Goal: Information Seeking & Learning: Learn about a topic

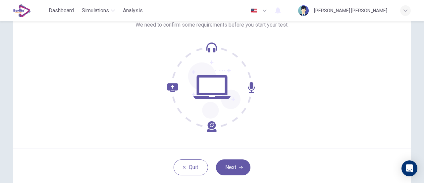
scroll to position [51, 0]
click at [226, 161] on button "Next" at bounding box center [233, 167] width 34 height 16
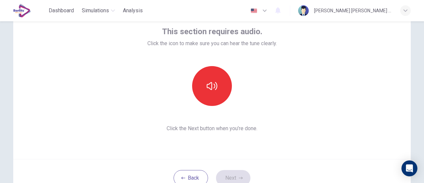
scroll to position [37, 0]
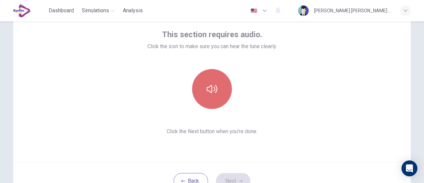
click at [208, 86] on icon "button" at bounding box center [212, 89] width 11 height 11
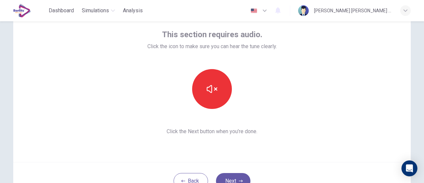
scroll to position [50, 0]
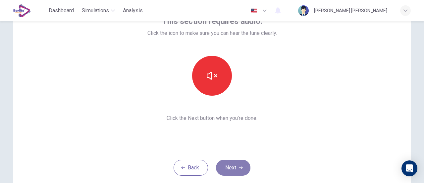
click at [234, 170] on button "Next" at bounding box center [233, 167] width 34 height 16
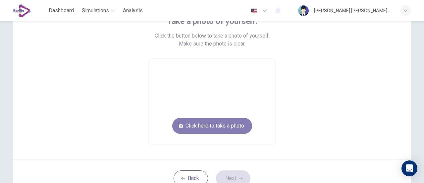
click at [202, 127] on button "Click here to take a photo" at bounding box center [212, 126] width 80 height 16
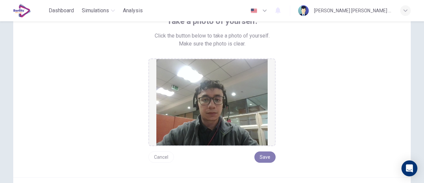
click at [268, 155] on button "Save" at bounding box center [265, 156] width 21 height 11
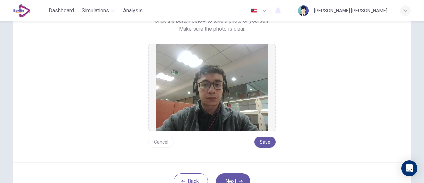
scroll to position [109, 0]
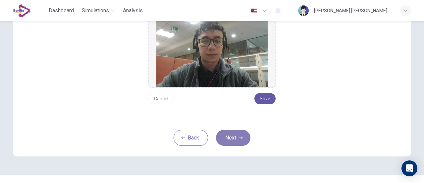
click at [242, 134] on button "Next" at bounding box center [233, 138] width 34 height 16
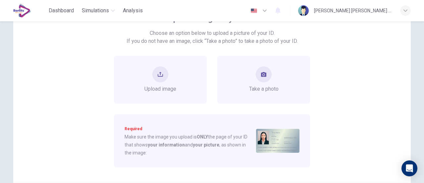
scroll to position [65, 0]
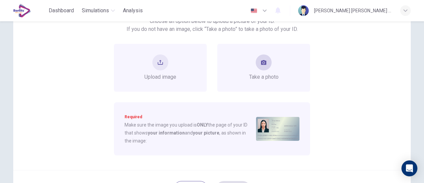
click at [271, 67] on div "Take a photo" at bounding box center [264, 67] width 30 height 27
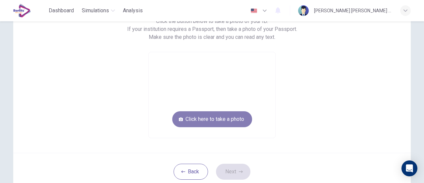
click at [217, 114] on button "Click here to take a photo" at bounding box center [212, 119] width 80 height 16
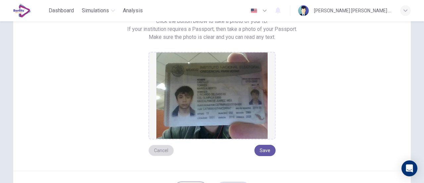
click at [163, 147] on button "Cancel" at bounding box center [162, 150] width 26 height 11
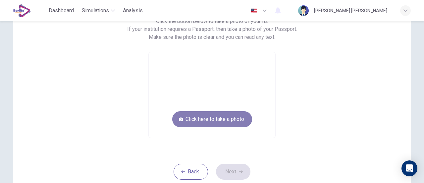
click at [222, 115] on button "Click here to take a photo" at bounding box center [212, 119] width 80 height 16
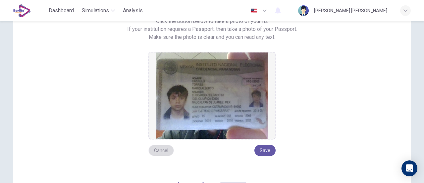
click at [161, 147] on button "Cancel" at bounding box center [162, 150] width 26 height 11
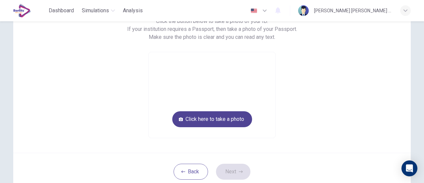
click at [215, 121] on button "Click here to take a photo" at bounding box center [212, 119] width 80 height 16
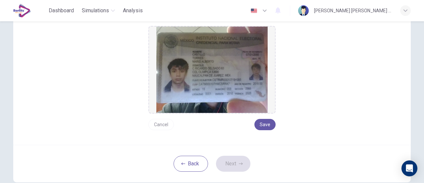
scroll to position [91, 0]
click at [262, 125] on button "Save" at bounding box center [265, 124] width 21 height 11
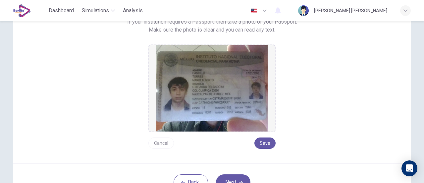
scroll to position [129, 0]
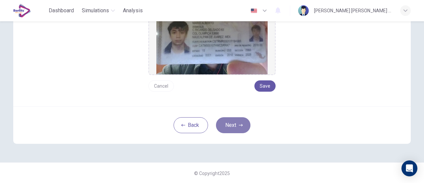
click at [247, 123] on button "Next" at bounding box center [233, 125] width 34 height 16
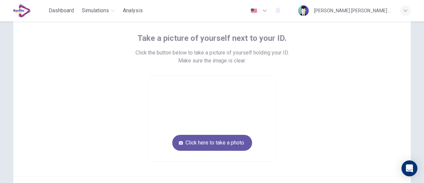
scroll to position [32, 0]
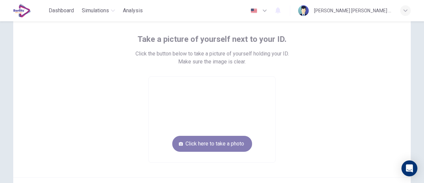
click at [201, 143] on button "Click here to take a photo" at bounding box center [212, 144] width 80 height 16
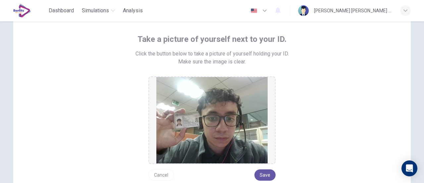
click at [160, 171] on button "Cancel" at bounding box center [162, 174] width 26 height 11
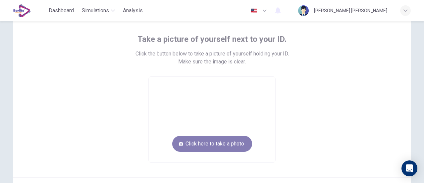
click at [207, 138] on button "Click here to take a photo" at bounding box center [212, 144] width 80 height 16
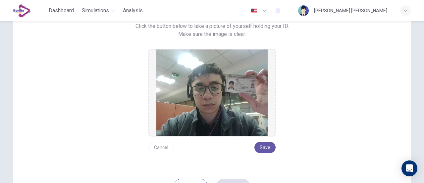
scroll to position [121, 0]
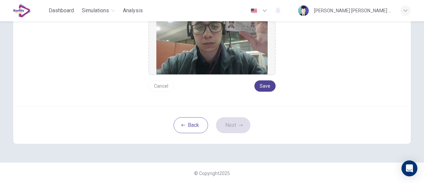
click at [262, 88] on button "Save" at bounding box center [265, 85] width 21 height 11
click at [239, 121] on button "Next" at bounding box center [233, 125] width 34 height 16
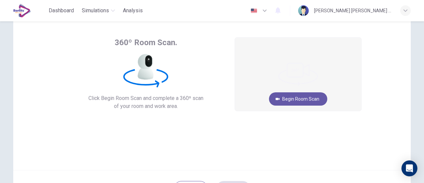
scroll to position [26, 0]
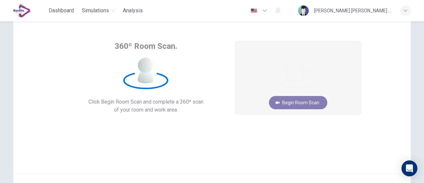
click at [306, 102] on button "Begin Room Scan" at bounding box center [298, 102] width 58 height 13
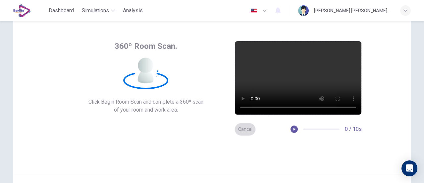
click at [243, 132] on button "Cancel" at bounding box center [245, 129] width 21 height 13
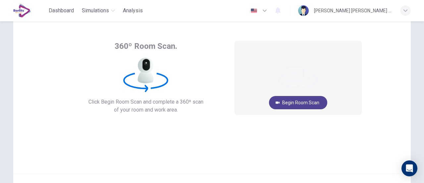
click at [299, 98] on button "Begin Room Scan" at bounding box center [298, 102] width 58 height 13
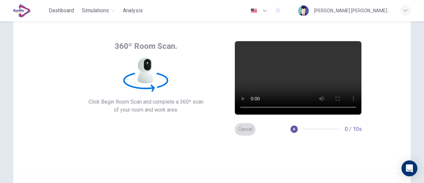
click at [243, 131] on button "Cancel" at bounding box center [245, 129] width 21 height 13
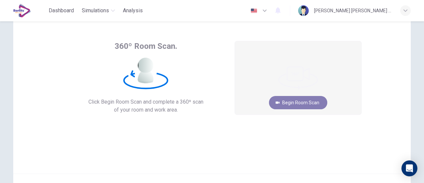
click at [301, 101] on button "Begin Room Scan" at bounding box center [298, 102] width 58 height 13
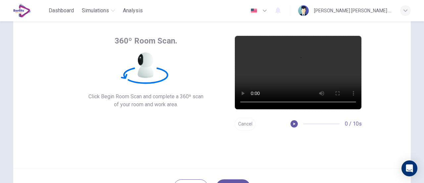
scroll to position [93, 0]
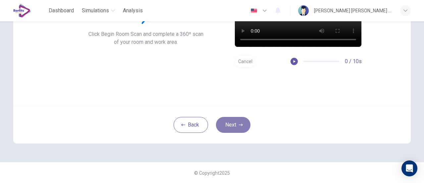
click at [244, 122] on button "Next" at bounding box center [233, 125] width 34 height 16
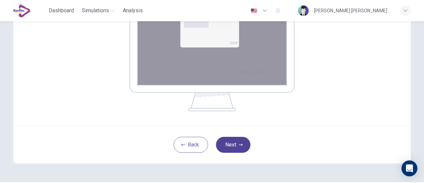
scroll to position [141, 0]
click at [239, 144] on icon "button" at bounding box center [241, 145] width 4 height 4
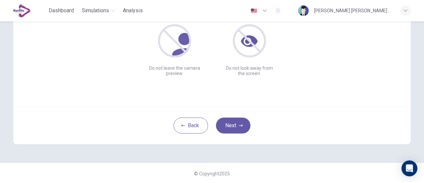
scroll to position [93, 0]
click at [239, 119] on button "Next" at bounding box center [233, 125] width 34 height 16
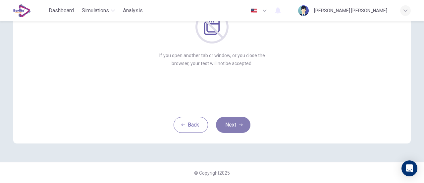
click at [246, 118] on button "Next" at bounding box center [233, 125] width 34 height 16
click at [240, 124] on icon "button" at bounding box center [241, 124] width 4 height 2
click at [239, 124] on icon "button" at bounding box center [241, 124] width 4 height 2
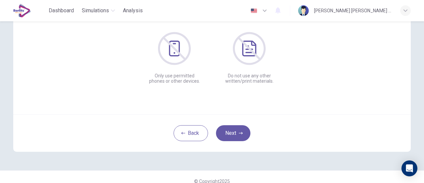
scroll to position [85, 0]
click at [242, 130] on button "Next" at bounding box center [233, 133] width 34 height 16
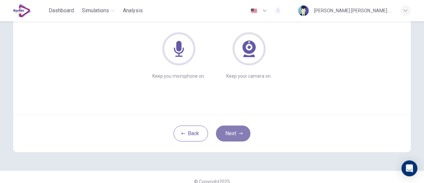
click at [241, 131] on icon "button" at bounding box center [241, 133] width 4 height 4
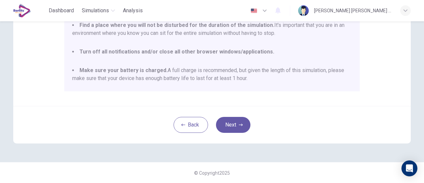
scroll to position [17, 0]
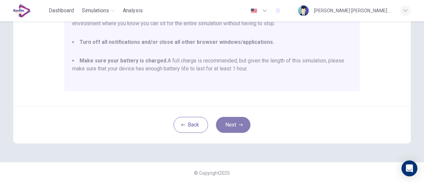
click at [239, 123] on icon "button" at bounding box center [241, 125] width 4 height 4
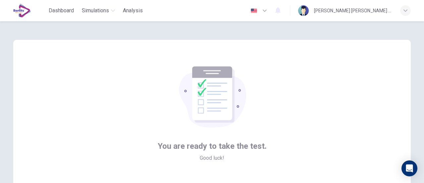
scroll to position [93, 0]
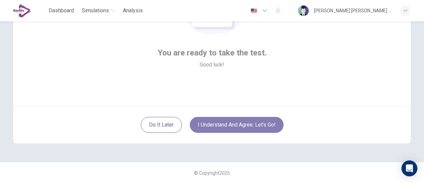
click at [247, 121] on button "I understand and agree. Let’s go!" at bounding box center [237, 125] width 94 height 16
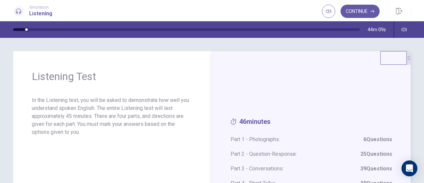
drag, startPoint x: 363, startPoint y: 14, endPoint x: 333, endPoint y: 92, distance: 83.5
click at [333, 92] on div "Simulation Listening Continue Continue 44m 09s Listening Test In the Listening …" at bounding box center [212, 91] width 424 height 183
drag, startPoint x: 245, startPoint y: 139, endPoint x: 338, endPoint y: 134, distance: 92.9
click at [338, 134] on div "46 minutes Part 1 - Photographs: 6 Questions Part 2 - Question-Response: 25 Que…" at bounding box center [312, 155] width 162 height 76
click at [375, 10] on button "Continue" at bounding box center [360, 11] width 39 height 13
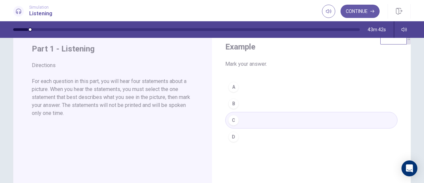
scroll to position [21, 0]
click at [233, 127] on div "A B C D" at bounding box center [311, 111] width 172 height 66
click at [377, 13] on button "Continue" at bounding box center [360, 11] width 39 height 13
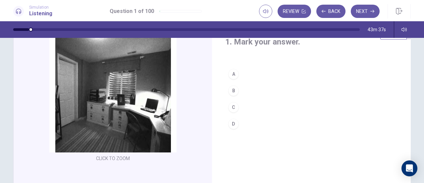
scroll to position [0, 0]
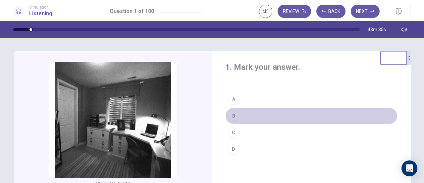
click at [233, 117] on div "B" at bounding box center [233, 115] width 11 height 11
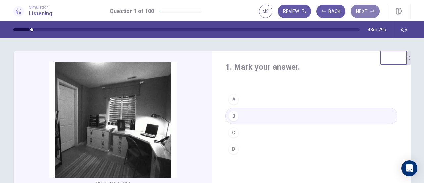
click at [365, 12] on button "Next" at bounding box center [365, 11] width 29 height 13
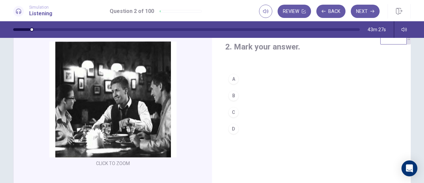
scroll to position [20, 0]
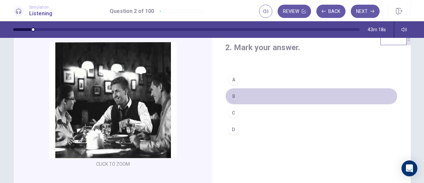
click at [233, 97] on div "B" at bounding box center [233, 96] width 11 height 11
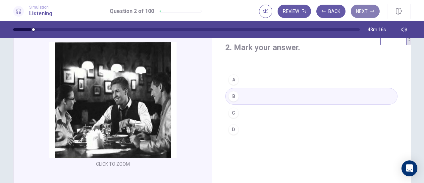
click at [369, 12] on button "Next" at bounding box center [365, 11] width 29 height 13
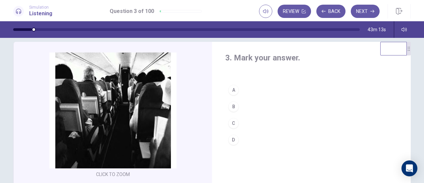
scroll to position [10, 0]
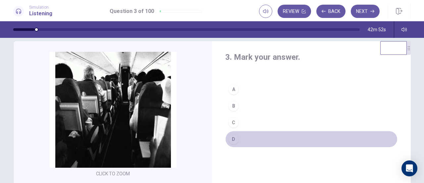
click at [232, 139] on div "D" at bounding box center [233, 139] width 11 height 11
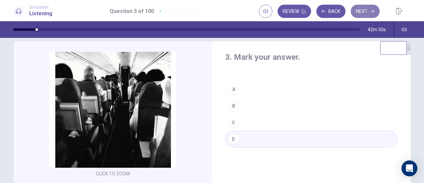
click at [374, 12] on icon "button" at bounding box center [373, 11] width 4 height 3
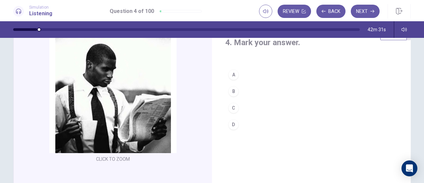
scroll to position [19, 0]
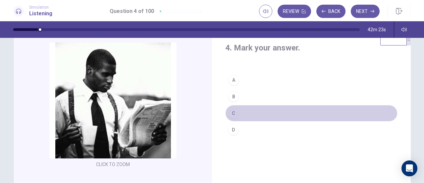
click at [234, 112] on div "C" at bounding box center [233, 113] width 11 height 11
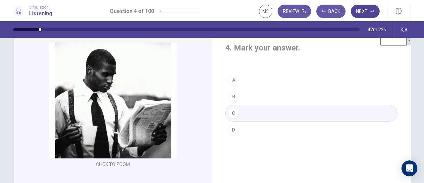
click at [372, 12] on icon "button" at bounding box center [373, 11] width 4 height 4
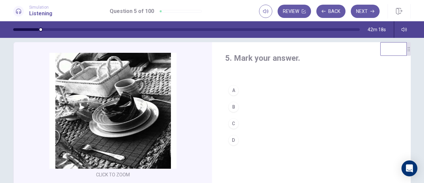
scroll to position [11, 0]
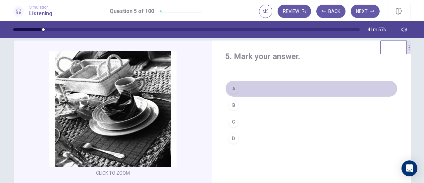
click at [229, 86] on div "A" at bounding box center [233, 88] width 11 height 11
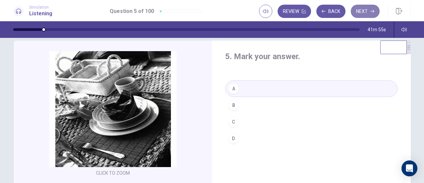
click at [375, 11] on icon "button" at bounding box center [373, 11] width 4 height 3
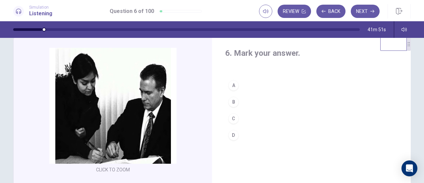
scroll to position [15, 0]
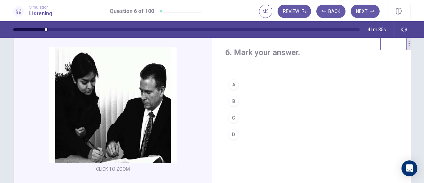
click at [231, 116] on div "C" at bounding box center [233, 117] width 11 height 11
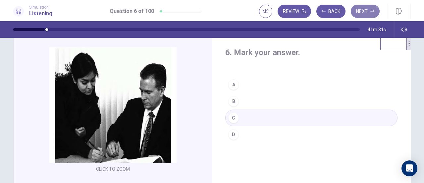
click at [370, 14] on button "Next" at bounding box center [365, 11] width 29 height 13
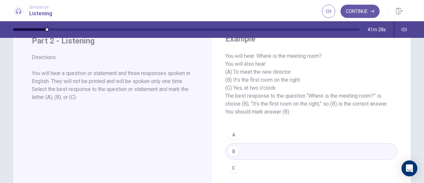
scroll to position [0, 0]
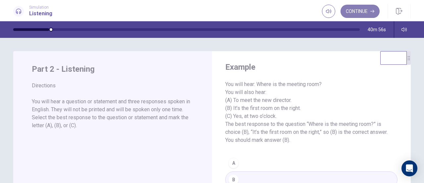
click at [370, 9] on button "Continue" at bounding box center [360, 11] width 39 height 13
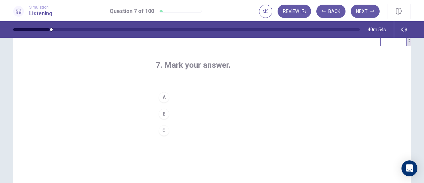
scroll to position [22, 0]
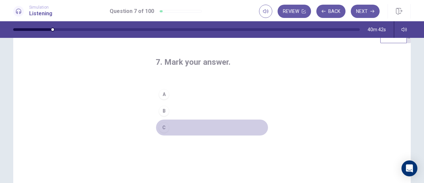
click at [162, 128] on div "C" at bounding box center [164, 127] width 11 height 11
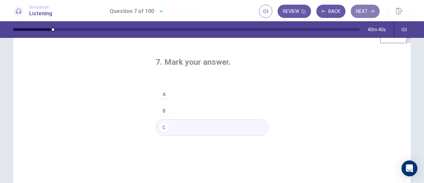
click at [365, 16] on button "Next" at bounding box center [365, 11] width 29 height 13
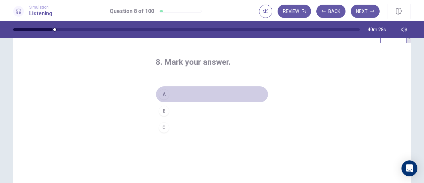
click at [163, 89] on div "A" at bounding box center [164, 94] width 11 height 11
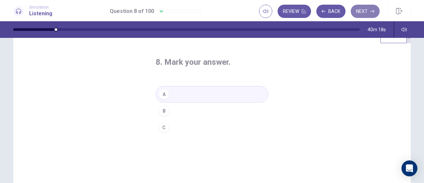
click at [372, 12] on icon "button" at bounding box center [373, 11] width 4 height 4
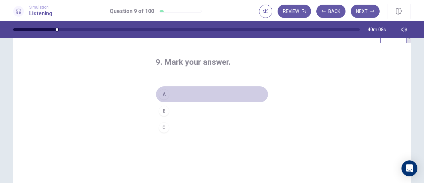
click at [159, 91] on div "A" at bounding box center [164, 94] width 11 height 11
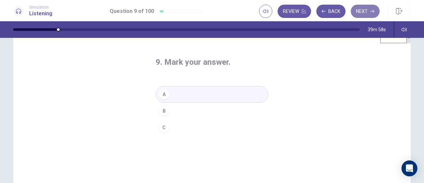
click at [375, 12] on button "Next" at bounding box center [365, 11] width 29 height 13
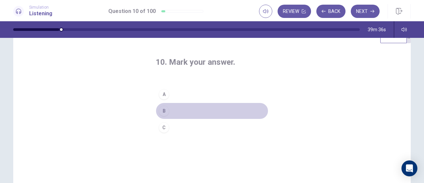
click at [162, 112] on div "B" at bounding box center [164, 110] width 11 height 11
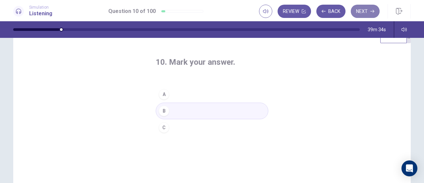
click at [371, 10] on button "Next" at bounding box center [365, 11] width 29 height 13
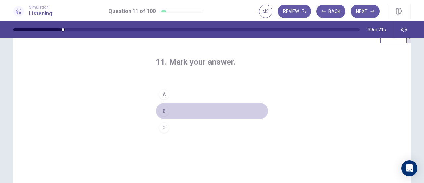
click at [161, 110] on div "B" at bounding box center [164, 110] width 11 height 11
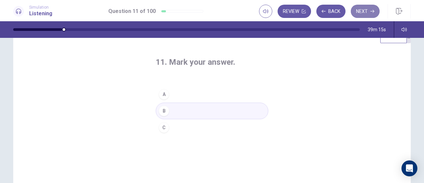
click at [368, 15] on button "Next" at bounding box center [365, 11] width 29 height 13
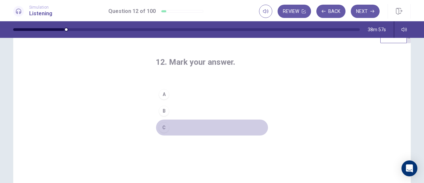
click at [165, 128] on div "C" at bounding box center [164, 127] width 11 height 11
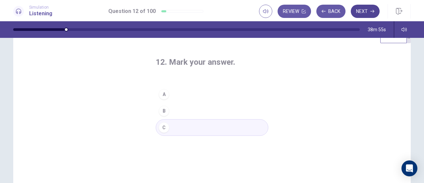
click at [373, 13] on icon "button" at bounding box center [373, 11] width 4 height 3
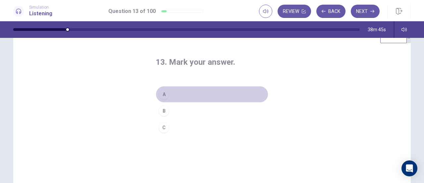
click at [160, 93] on div "A" at bounding box center [164, 94] width 11 height 11
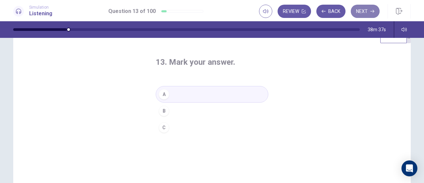
click at [373, 6] on button "Next" at bounding box center [365, 11] width 29 height 13
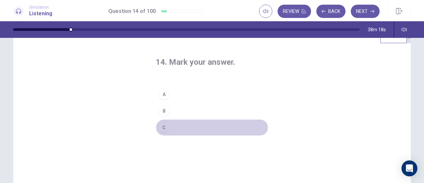
click at [165, 127] on div "C" at bounding box center [164, 127] width 11 height 11
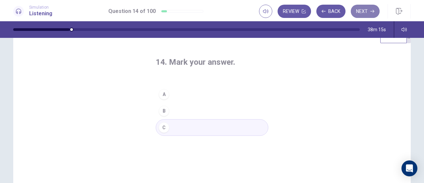
click at [371, 12] on icon "button" at bounding box center [373, 11] width 4 height 4
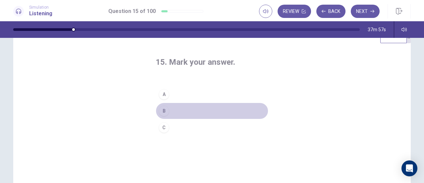
click at [159, 110] on div "B" at bounding box center [164, 110] width 11 height 11
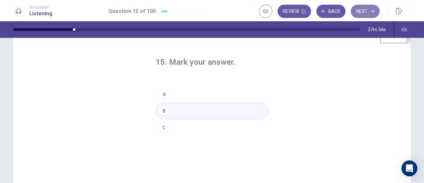
click at [373, 7] on button "Next" at bounding box center [365, 11] width 29 height 13
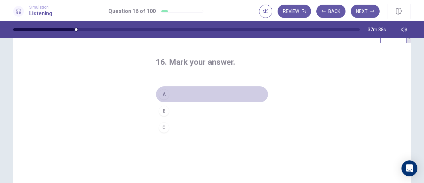
click at [163, 91] on div "A" at bounding box center [164, 94] width 11 height 11
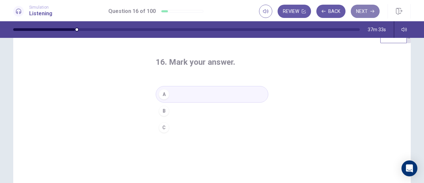
click at [374, 15] on button "Next" at bounding box center [365, 11] width 29 height 13
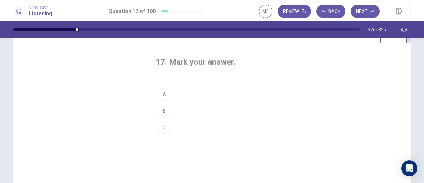
click at [166, 72] on div "17. Mark your answer." at bounding box center [212, 66] width 113 height 19
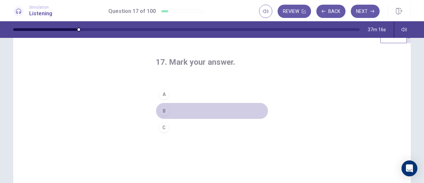
click at [164, 109] on div "B" at bounding box center [164, 110] width 11 height 11
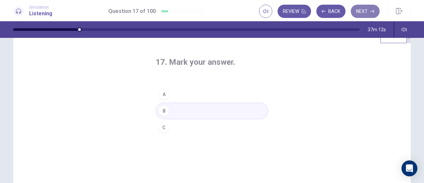
click at [370, 7] on button "Next" at bounding box center [365, 11] width 29 height 13
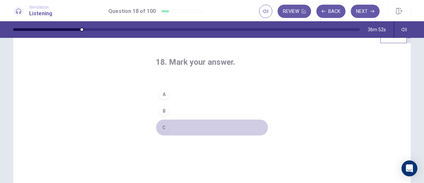
click at [166, 126] on div "C" at bounding box center [164, 127] width 11 height 11
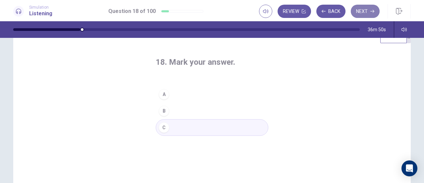
click at [371, 12] on icon "button" at bounding box center [373, 11] width 4 height 4
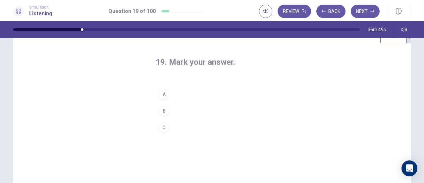
click at [200, 73] on div "19. Mark your answer." at bounding box center [212, 66] width 113 height 19
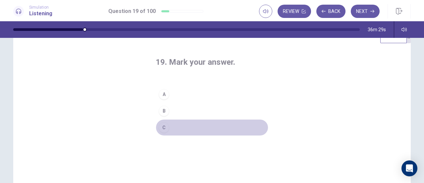
click at [160, 126] on div "C" at bounding box center [164, 127] width 11 height 11
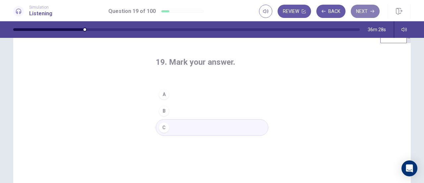
click at [378, 7] on button "Next" at bounding box center [365, 11] width 29 height 13
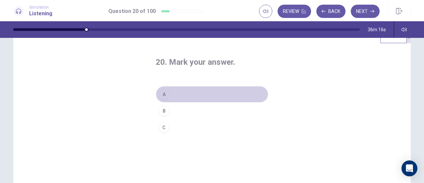
click at [162, 91] on div "A" at bounding box center [164, 94] width 11 height 11
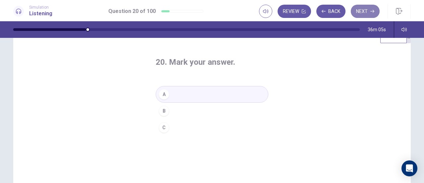
click at [369, 12] on button "Next" at bounding box center [365, 11] width 29 height 13
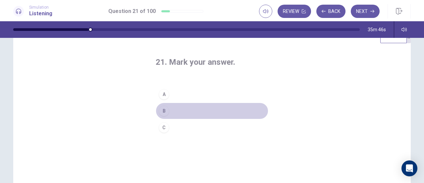
click at [159, 109] on div "B" at bounding box center [164, 110] width 11 height 11
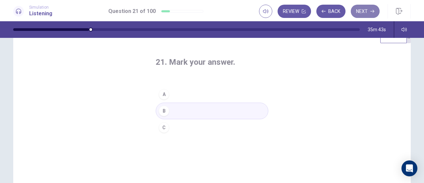
click at [370, 8] on button "Next" at bounding box center [365, 11] width 29 height 13
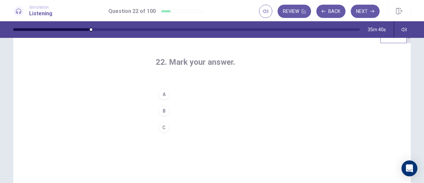
click at [154, 76] on div "22. Mark your answer. A B C" at bounding box center [212, 96] width 139 height 100
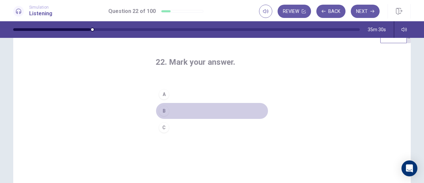
click at [160, 110] on div "B" at bounding box center [164, 110] width 11 height 11
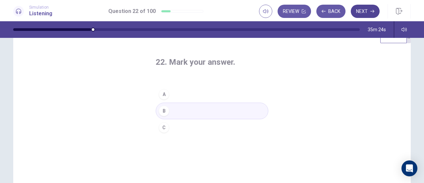
click at [365, 15] on button "Next" at bounding box center [365, 11] width 29 height 13
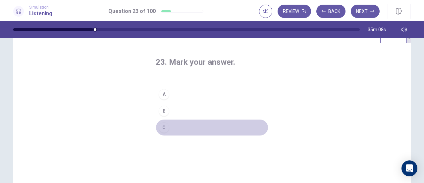
click at [164, 128] on div "C" at bounding box center [164, 127] width 11 height 11
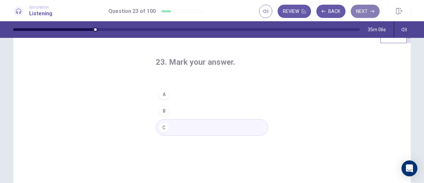
click at [375, 12] on button "Next" at bounding box center [365, 11] width 29 height 13
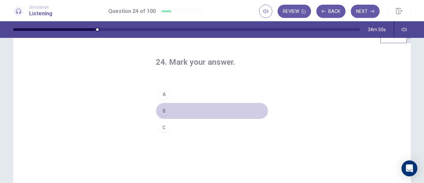
click at [159, 110] on div "B" at bounding box center [164, 110] width 11 height 11
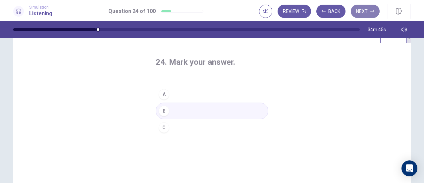
click at [369, 7] on button "Next" at bounding box center [365, 11] width 29 height 13
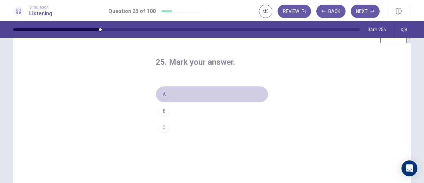
click at [159, 89] on div "A" at bounding box center [164, 94] width 11 height 11
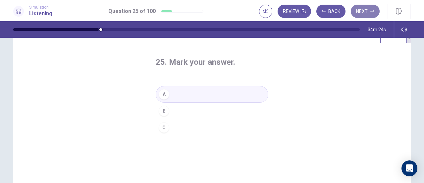
click at [368, 15] on button "Next" at bounding box center [365, 11] width 29 height 13
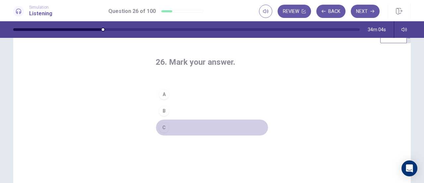
click at [159, 125] on div "C" at bounding box center [164, 127] width 11 height 11
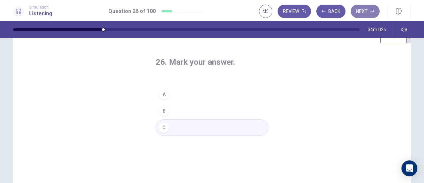
click at [368, 14] on button "Next" at bounding box center [365, 11] width 29 height 13
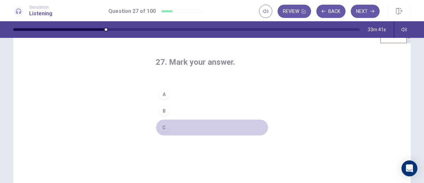
click at [164, 126] on div "C" at bounding box center [164, 127] width 11 height 11
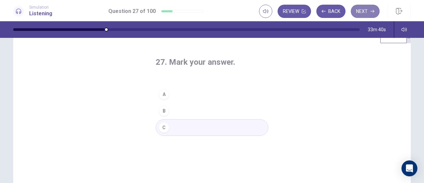
click at [370, 12] on button "Next" at bounding box center [365, 11] width 29 height 13
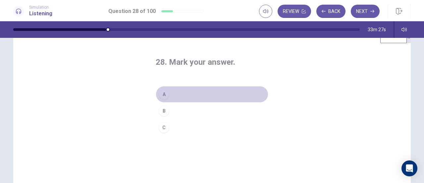
click at [161, 92] on div "A" at bounding box center [164, 94] width 11 height 11
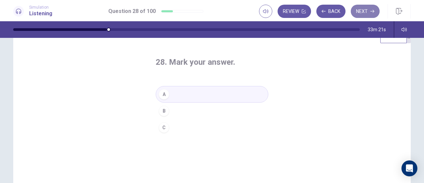
click at [371, 7] on button "Next" at bounding box center [365, 11] width 29 height 13
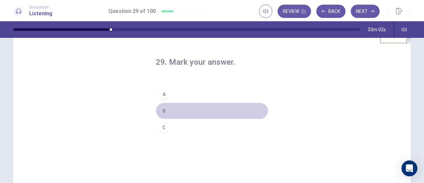
click at [160, 107] on div "B" at bounding box center [164, 110] width 11 height 11
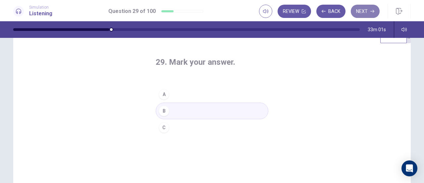
click at [371, 13] on icon "button" at bounding box center [373, 11] width 4 height 4
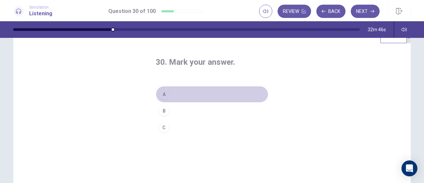
click at [162, 91] on div "A" at bounding box center [164, 94] width 11 height 11
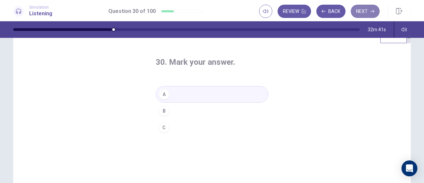
click at [366, 17] on button "Next" at bounding box center [365, 11] width 29 height 13
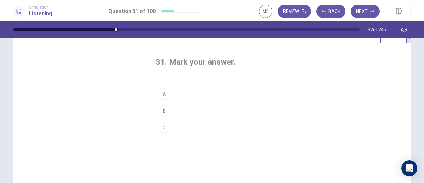
click at [164, 123] on div "C" at bounding box center [164, 127] width 11 height 11
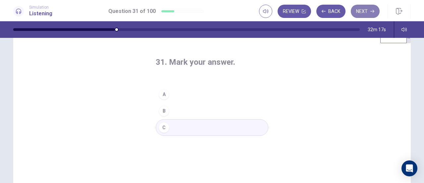
click at [373, 8] on button "Next" at bounding box center [365, 11] width 29 height 13
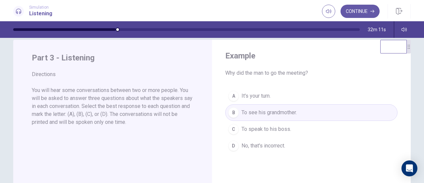
scroll to position [0, 0]
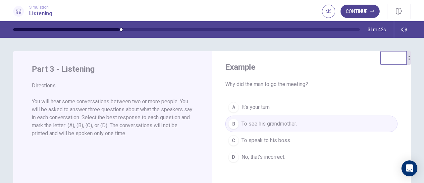
click at [371, 15] on button "Continue" at bounding box center [360, 11] width 39 height 13
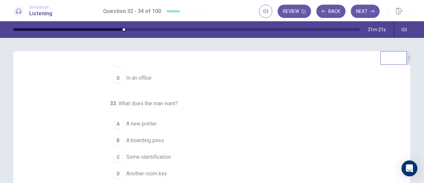
scroll to position [66, 0]
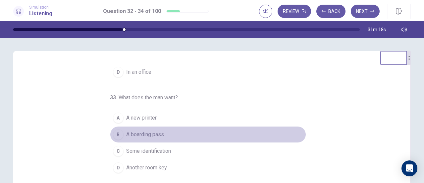
click at [115, 132] on div "B" at bounding box center [118, 134] width 11 height 11
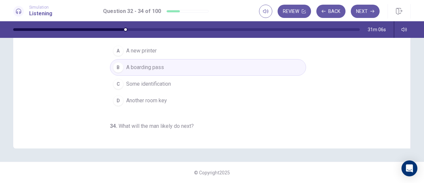
scroll to position [10, 0]
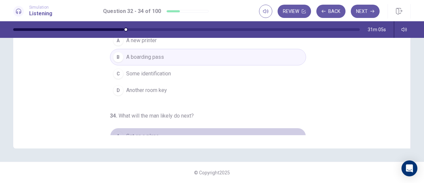
click at [115, 132] on div "A" at bounding box center [118, 136] width 11 height 11
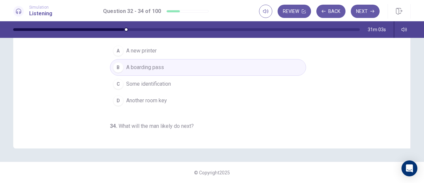
scroll to position [0, 0]
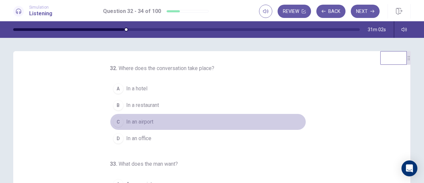
click at [141, 121] on span "In an airport" at bounding box center [139, 122] width 27 height 8
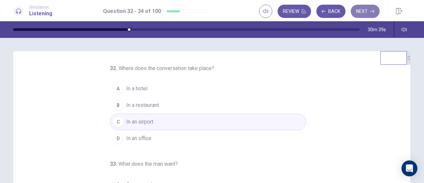
click at [370, 11] on button "Next" at bounding box center [365, 11] width 29 height 13
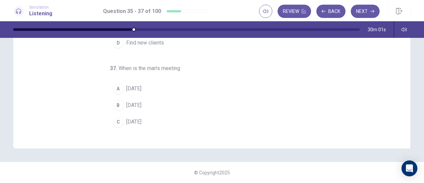
scroll to position [57, 0]
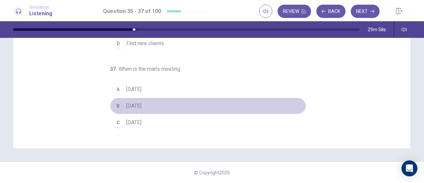
click at [117, 105] on div "B" at bounding box center [118, 105] width 11 height 11
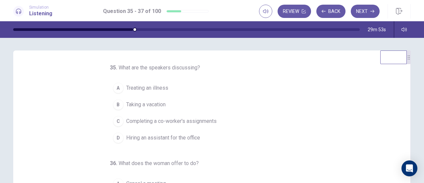
scroll to position [0, 0]
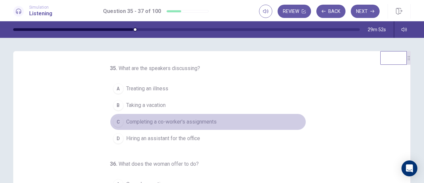
click at [113, 122] on div "C" at bounding box center [118, 121] width 11 height 11
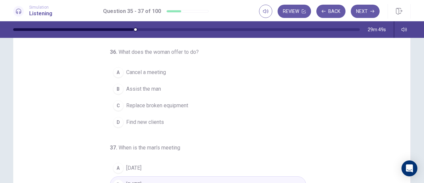
scroll to position [46, 0]
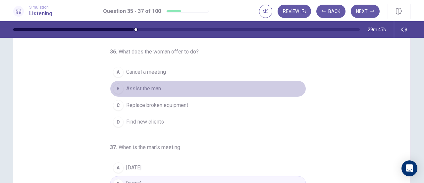
click at [117, 84] on div "B" at bounding box center [118, 88] width 11 height 11
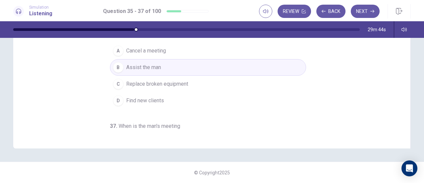
scroll to position [0, 0]
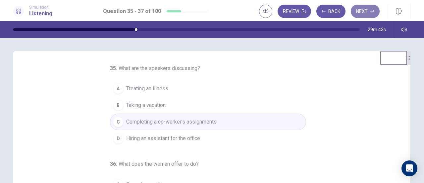
click at [369, 12] on button "Next" at bounding box center [365, 11] width 29 height 13
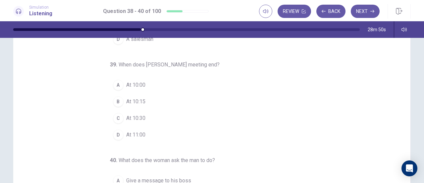
scroll to position [37, 0]
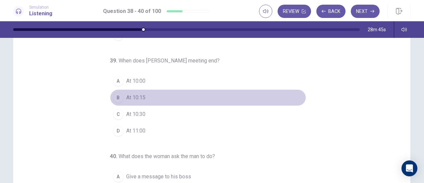
click at [116, 95] on div "B" at bounding box center [118, 97] width 11 height 11
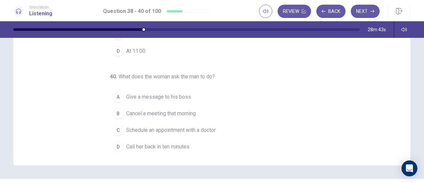
scroll to position [117, 0]
click at [115, 125] on div "C" at bounding box center [118, 129] width 11 height 11
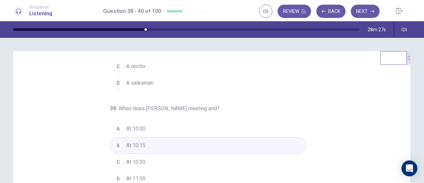
scroll to position [0, 0]
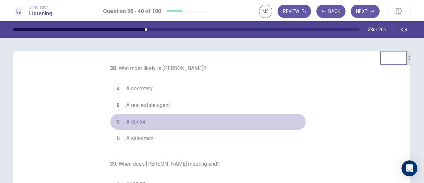
click at [113, 123] on div "C" at bounding box center [118, 121] width 11 height 11
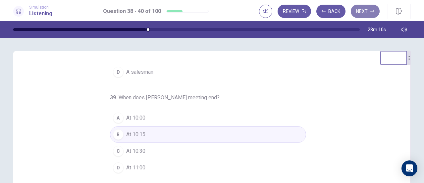
click at [372, 8] on button "Next" at bounding box center [365, 11] width 29 height 13
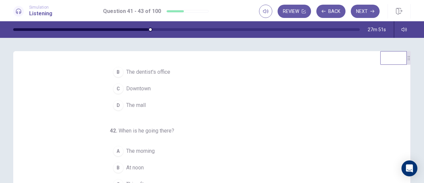
scroll to position [27, 0]
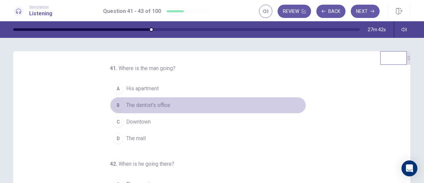
click at [116, 104] on div "B" at bounding box center [118, 105] width 11 height 11
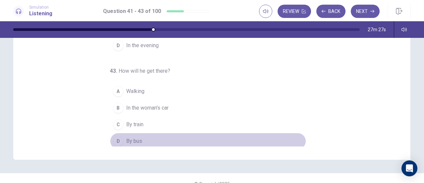
click at [113, 136] on div "D" at bounding box center [118, 141] width 11 height 11
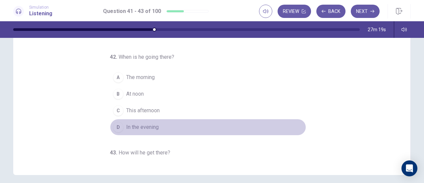
click at [113, 124] on div "D" at bounding box center [118, 127] width 11 height 11
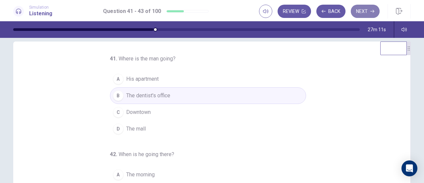
click at [374, 12] on icon "button" at bounding box center [373, 11] width 4 height 3
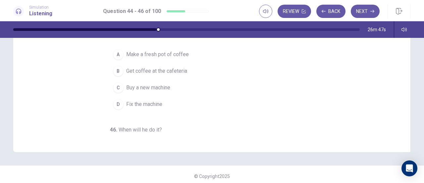
scroll to position [0, 0]
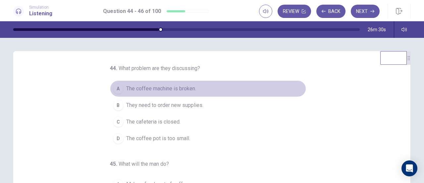
click at [165, 88] on span "The coffee machine is broken." at bounding box center [161, 89] width 70 height 8
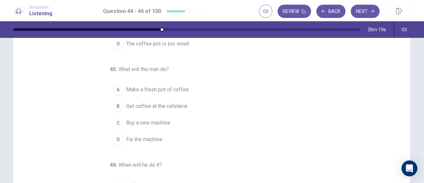
scroll to position [28, 0]
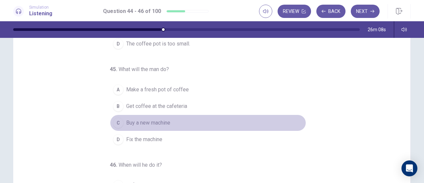
click at [113, 121] on div "C" at bounding box center [118, 122] width 11 height 11
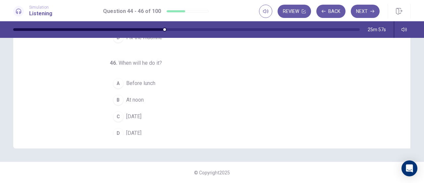
scroll to position [66, 0]
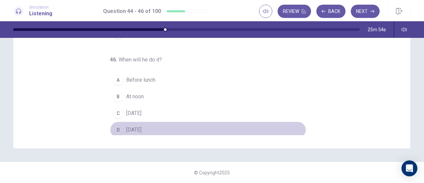
click at [113, 128] on div "D" at bounding box center [118, 129] width 11 height 11
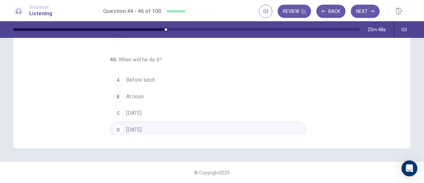
click at [140, 95] on span "At noon" at bounding box center [135, 96] width 18 height 8
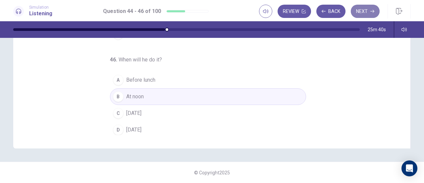
click at [376, 12] on button "Next" at bounding box center [365, 11] width 29 height 13
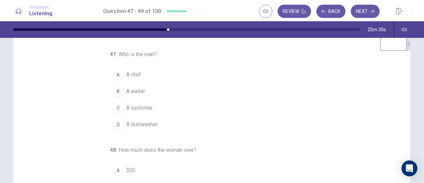
scroll to position [0, 0]
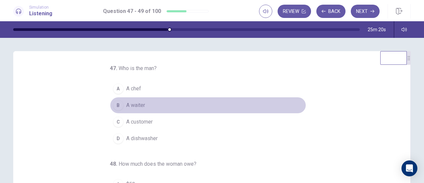
click at [129, 105] on span "A waiter" at bounding box center [135, 105] width 19 height 8
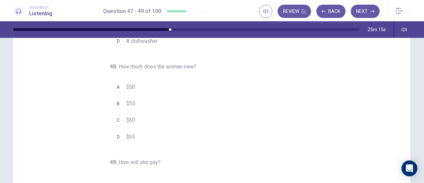
scroll to position [92, 0]
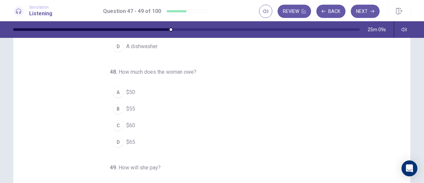
click at [115, 137] on div "D" at bounding box center [118, 142] width 11 height 11
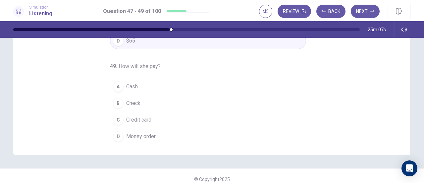
scroll to position [127, 0]
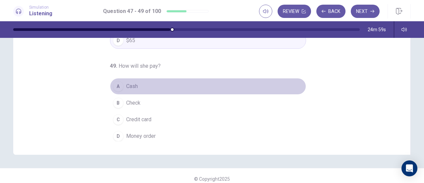
click at [113, 83] on div "A" at bounding box center [118, 86] width 11 height 11
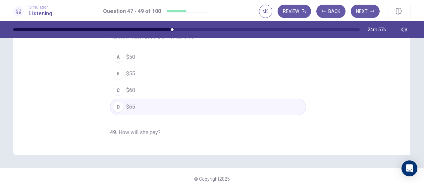
scroll to position [0, 0]
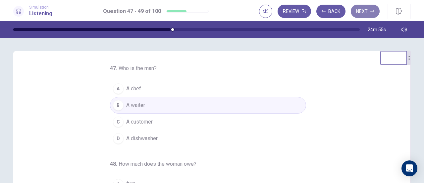
click at [371, 15] on button "Next" at bounding box center [365, 11] width 29 height 13
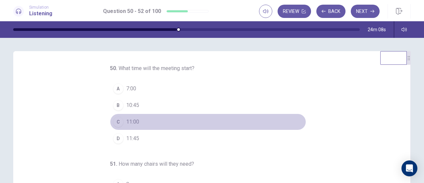
click at [113, 120] on div "C" at bounding box center [118, 121] width 11 height 11
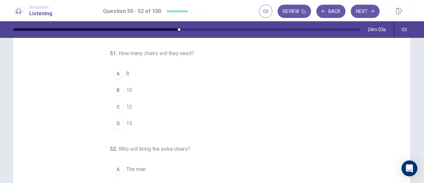
scroll to position [39, 0]
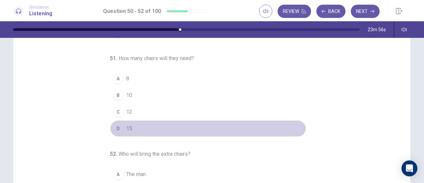
click at [116, 124] on div "D" at bounding box center [118, 128] width 11 height 11
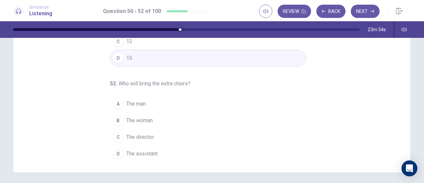
scroll to position [125, 0]
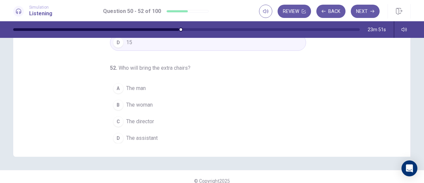
click at [115, 133] on div "D" at bounding box center [118, 138] width 11 height 11
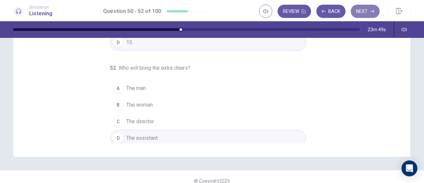
click at [374, 9] on button "Next" at bounding box center [365, 11] width 29 height 13
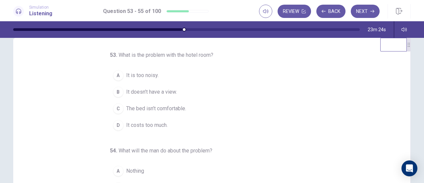
scroll to position [13, 0]
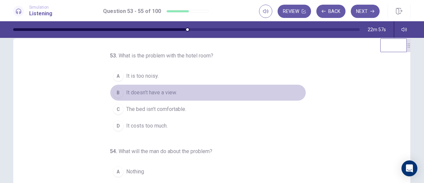
click at [161, 92] on span "It doesn’t have a view." at bounding box center [151, 93] width 51 height 8
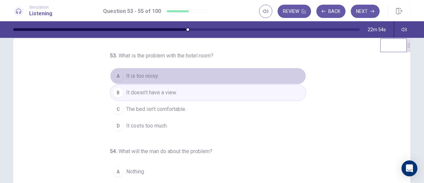
click at [113, 79] on div "A" at bounding box center [118, 76] width 11 height 11
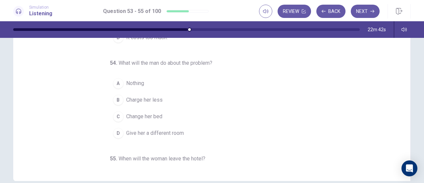
scroll to position [100, 0]
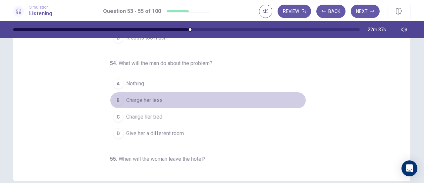
click at [115, 97] on div "B" at bounding box center [118, 100] width 11 height 11
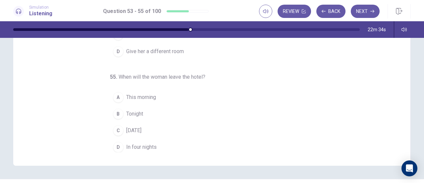
scroll to position [116, 0]
click at [113, 130] on div "C" at bounding box center [118, 130] width 11 height 11
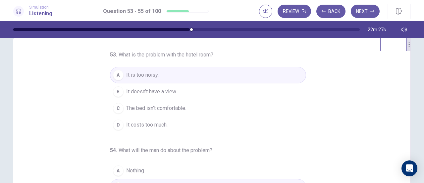
scroll to position [3, 0]
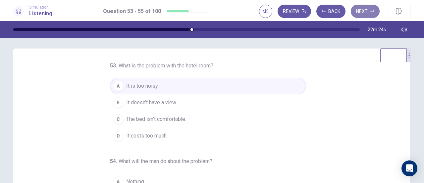
click at [375, 7] on button "Next" at bounding box center [365, 11] width 29 height 13
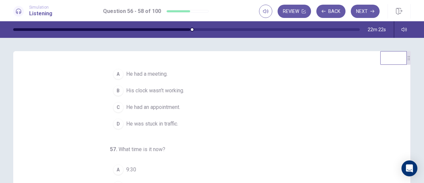
scroll to position [0, 0]
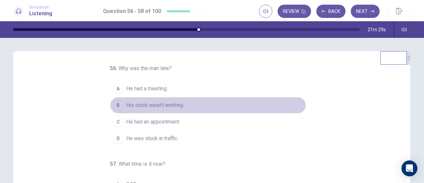
click at [113, 106] on div "B" at bounding box center [118, 105] width 11 height 11
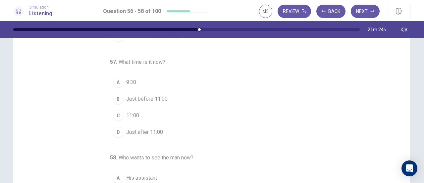
scroll to position [34, 0]
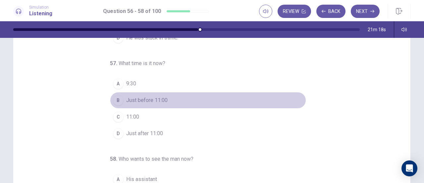
click at [114, 97] on div "B" at bounding box center [118, 100] width 11 height 11
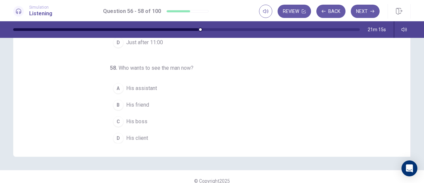
scroll to position [125, 0]
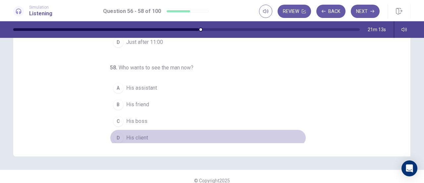
click at [113, 133] on div "D" at bounding box center [118, 137] width 11 height 11
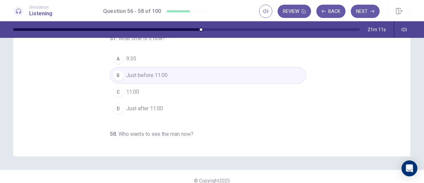
scroll to position [0, 0]
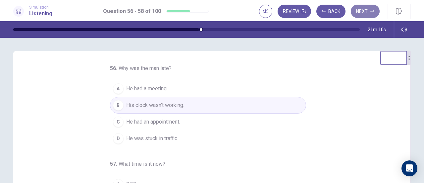
click at [375, 10] on button "Next" at bounding box center [365, 11] width 29 height 13
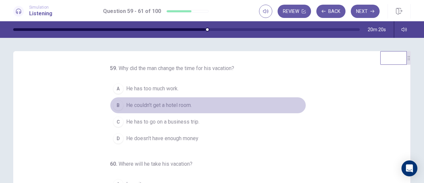
click at [114, 110] on div "B" at bounding box center [118, 105] width 11 height 11
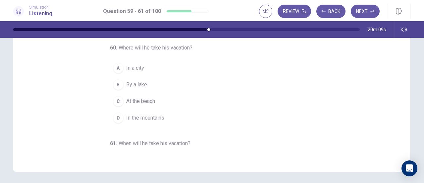
scroll to position [4, 0]
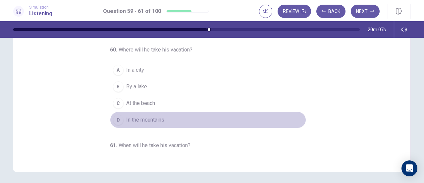
click at [115, 125] on div "D" at bounding box center [118, 119] width 11 height 11
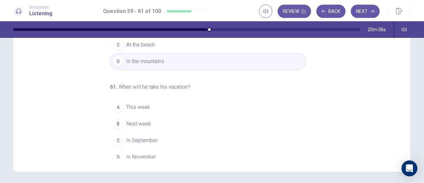
scroll to position [74, 0]
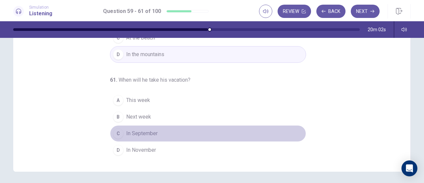
click at [113, 134] on div "C" at bounding box center [118, 133] width 11 height 11
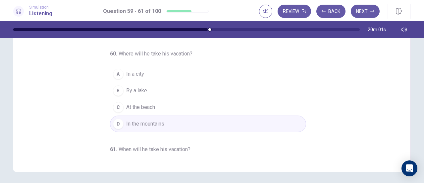
scroll to position [0, 0]
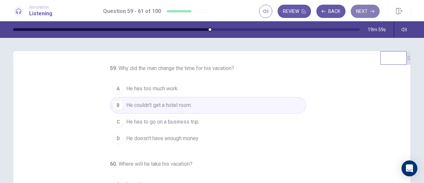
click at [366, 12] on button "Next" at bounding box center [365, 11] width 29 height 13
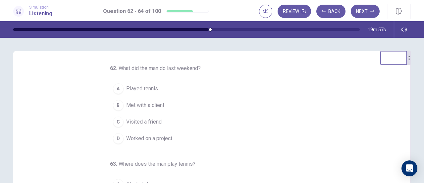
click at [105, 57] on div "62 . What did the man do last weekend? A Played tennis B Met with a client C Vi…" at bounding box center [212, 166] width 398 height 230
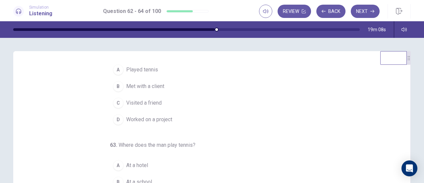
scroll to position [18, 0]
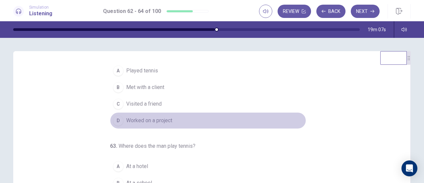
click at [113, 120] on div "D" at bounding box center [118, 120] width 11 height 11
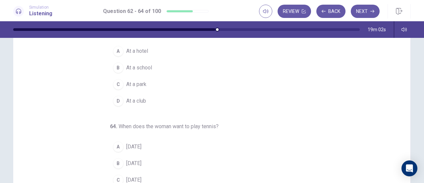
scroll to position [67, 0]
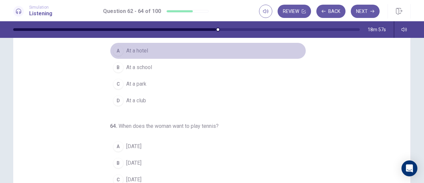
click at [113, 47] on div "A" at bounding box center [118, 50] width 11 height 11
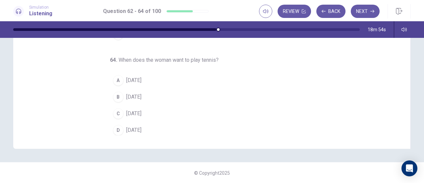
scroll to position [133, 0]
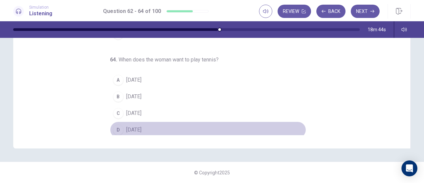
click at [120, 128] on div "D" at bounding box center [118, 129] width 11 height 11
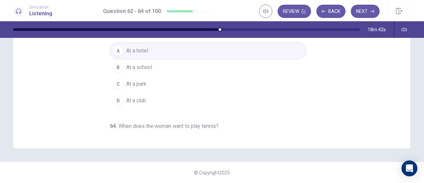
scroll to position [0, 0]
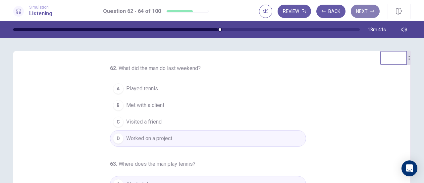
click at [371, 8] on button "Next" at bounding box center [365, 11] width 29 height 13
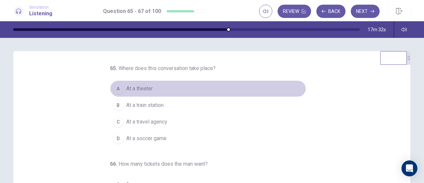
click at [115, 90] on div "A" at bounding box center [118, 88] width 11 height 11
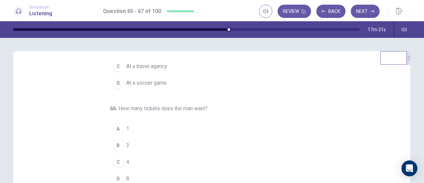
scroll to position [66, 0]
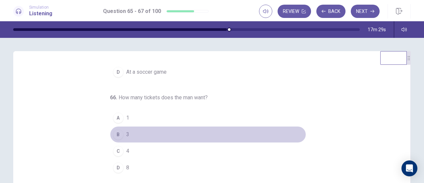
click at [113, 131] on div "B" at bounding box center [118, 134] width 11 height 11
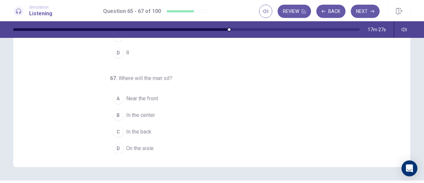
scroll to position [115, 0]
click at [113, 128] on div "C" at bounding box center [118, 131] width 11 height 11
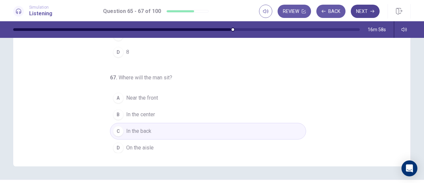
click at [375, 10] on button "Next" at bounding box center [365, 11] width 29 height 13
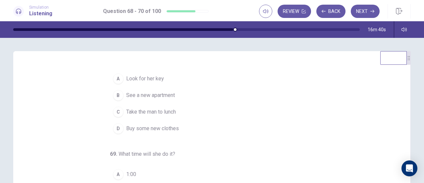
scroll to position [0, 0]
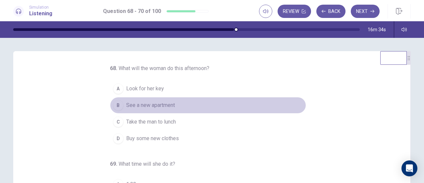
click at [165, 104] on span "See a new apartment" at bounding box center [150, 105] width 49 height 8
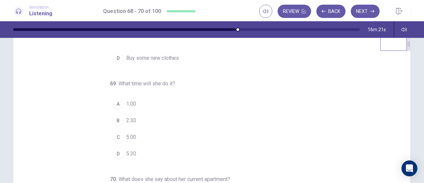
scroll to position [14, 0]
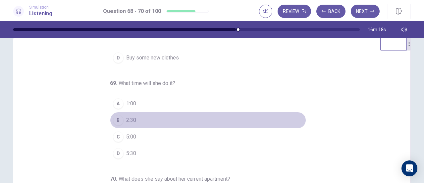
click at [113, 120] on div "B" at bounding box center [118, 120] width 11 height 11
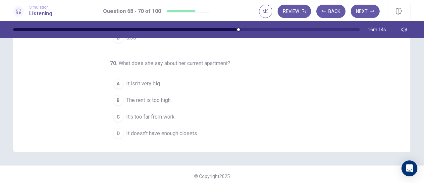
scroll to position [131, 0]
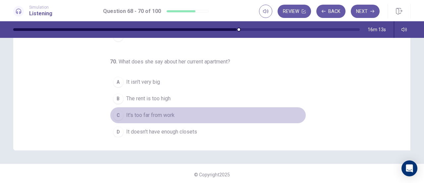
click at [116, 113] on div "C" at bounding box center [118, 115] width 11 height 11
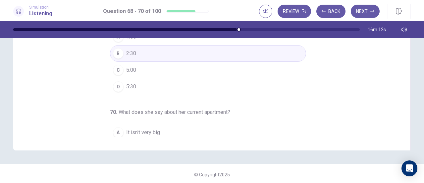
scroll to position [0, 0]
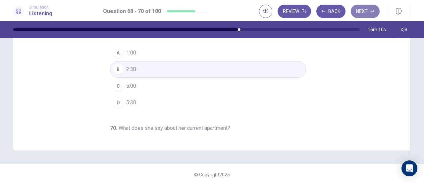
click at [377, 13] on button "Next" at bounding box center [365, 11] width 29 height 13
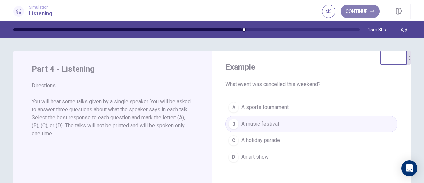
click at [377, 14] on button "Continue" at bounding box center [360, 11] width 39 height 13
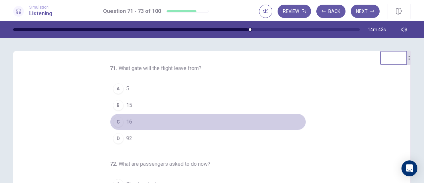
click at [119, 117] on button "C 16" at bounding box center [208, 121] width 196 height 17
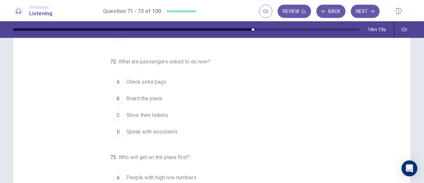
scroll to position [43, 0]
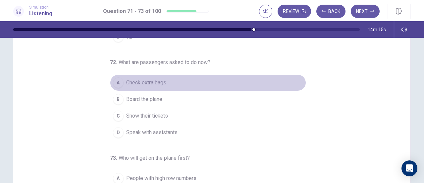
click at [115, 78] on div "A" at bounding box center [118, 82] width 11 height 11
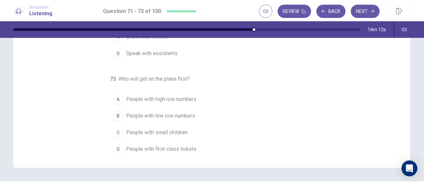
scroll to position [114, 0]
click at [114, 146] on div "D" at bounding box center [118, 148] width 11 height 11
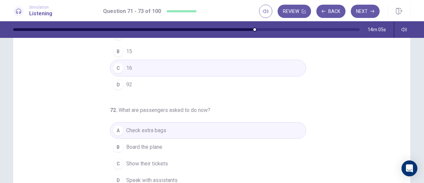
scroll to position [0, 0]
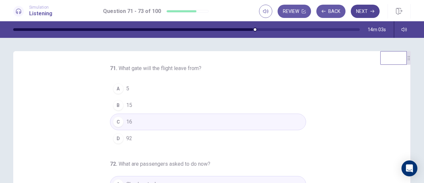
click at [366, 10] on button "Next" at bounding box center [365, 11] width 29 height 13
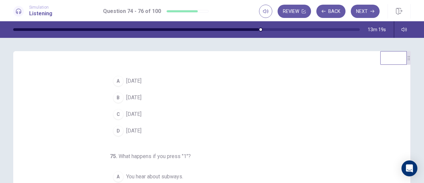
scroll to position [2, 0]
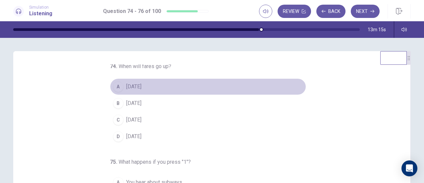
click at [142, 85] on span "September 1" at bounding box center [133, 87] width 15 height 8
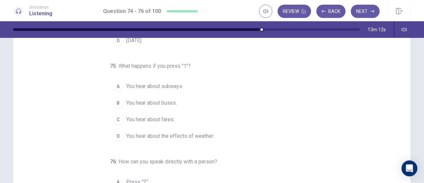
scroll to position [37, 0]
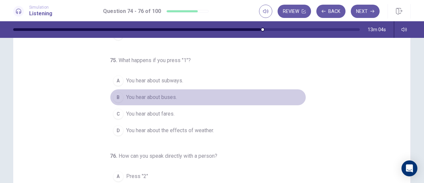
click at [179, 95] on button "B You hear about buses." at bounding box center [208, 97] width 196 height 17
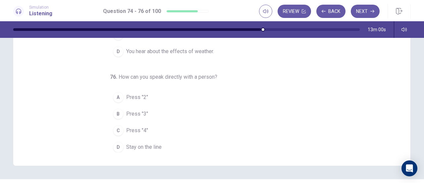
scroll to position [120, 0]
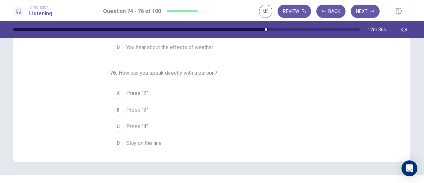
click at [116, 138] on div "D" at bounding box center [118, 143] width 11 height 11
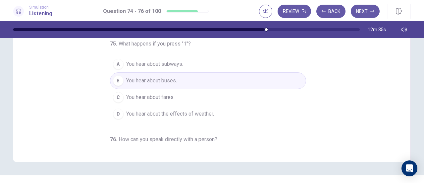
scroll to position [0, 0]
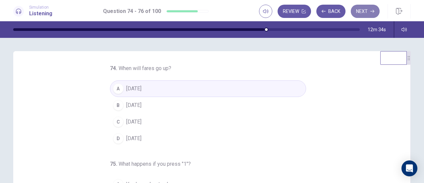
click at [371, 12] on icon "button" at bounding box center [373, 11] width 4 height 4
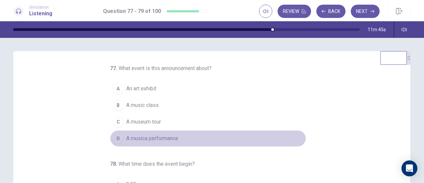
click at [170, 135] on span "A musica performance" at bounding box center [152, 138] width 52 height 8
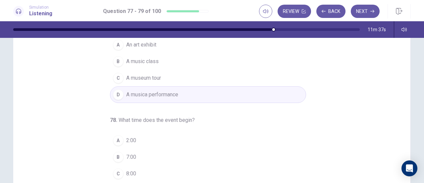
scroll to position [66, 0]
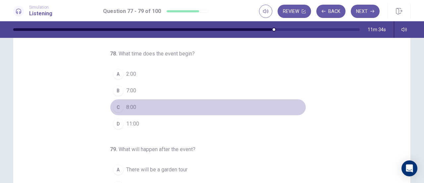
click at [120, 109] on button "C 8:00" at bounding box center [208, 107] width 196 height 17
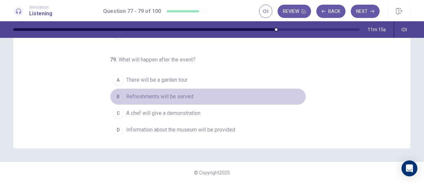
click at [113, 94] on div "B" at bounding box center [118, 96] width 11 height 11
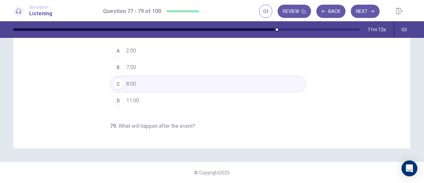
scroll to position [0, 0]
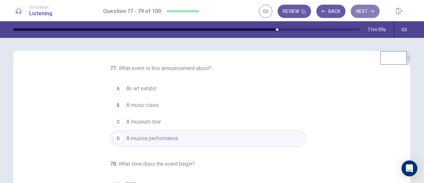
click at [367, 10] on button "Next" at bounding box center [365, 11] width 29 height 13
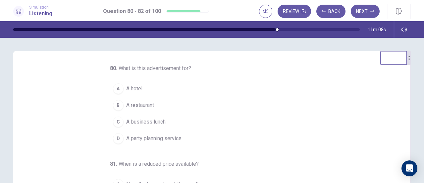
click at [127, 63] on div "80 . What is this advertisement for? A A hotel B A restaurant C A business lunc…" at bounding box center [212, 166] width 398 height 230
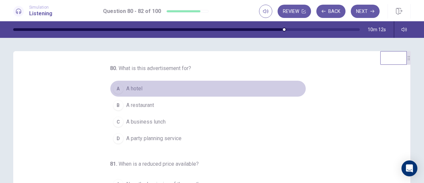
click at [113, 88] on div "A" at bounding box center [118, 88] width 11 height 11
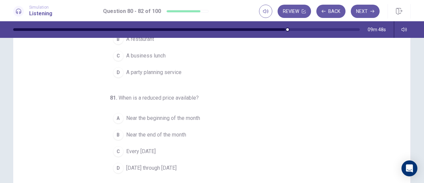
scroll to position [66, 0]
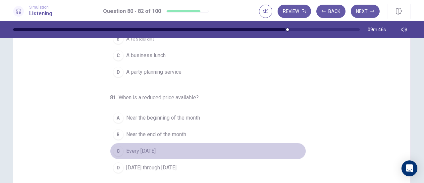
click at [113, 146] on div "C" at bounding box center [118, 151] width 11 height 11
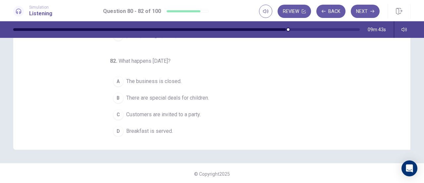
scroll to position [132, 0]
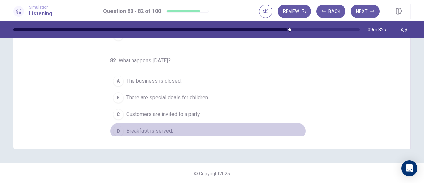
click at [115, 130] on div "D" at bounding box center [118, 130] width 11 height 11
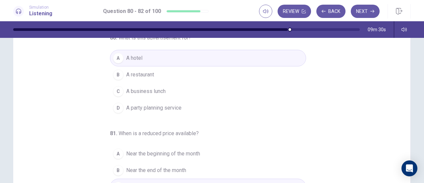
scroll to position [0, 0]
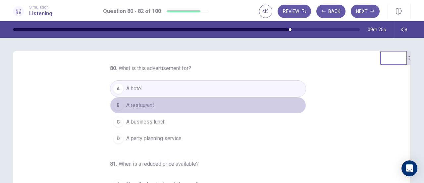
click at [226, 105] on button "B A restaurant" at bounding box center [208, 105] width 196 height 17
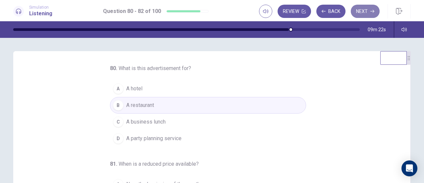
click at [371, 10] on icon "button" at bounding box center [373, 11] width 4 height 4
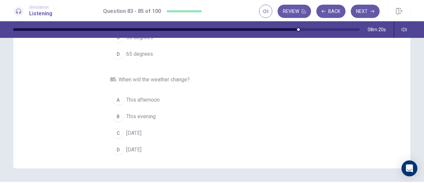
scroll to position [114, 0]
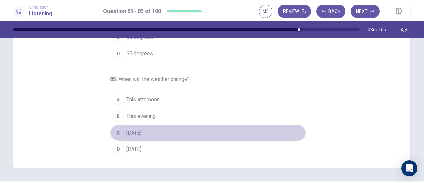
click at [115, 128] on div "C" at bounding box center [118, 132] width 11 height 11
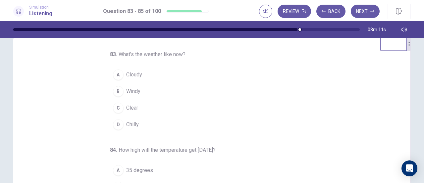
scroll to position [14, 0]
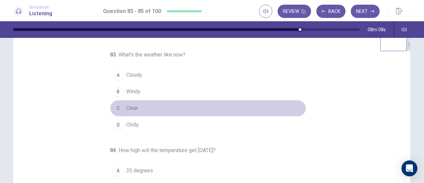
click at [113, 107] on div "C" at bounding box center [118, 108] width 11 height 11
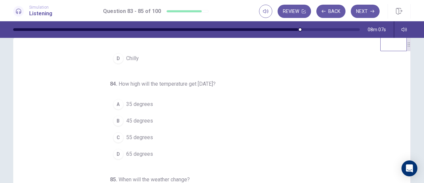
scroll to position [28, 0]
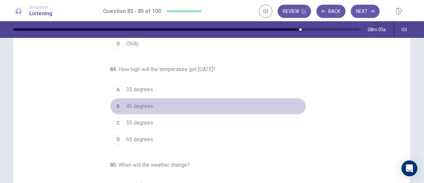
click at [115, 102] on div "B" at bounding box center [118, 106] width 11 height 11
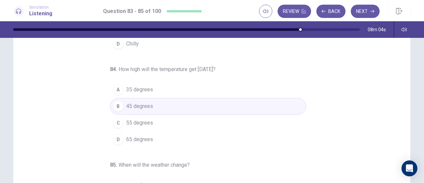
scroll to position [133, 0]
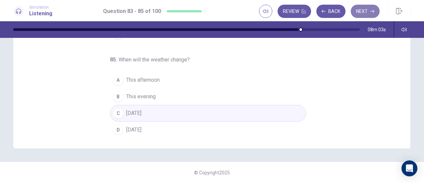
click at [372, 7] on button "Next" at bounding box center [365, 11] width 29 height 13
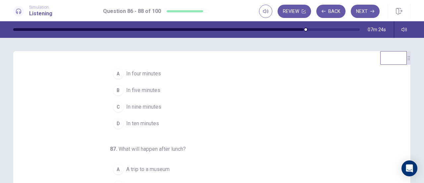
scroll to position [15, 0]
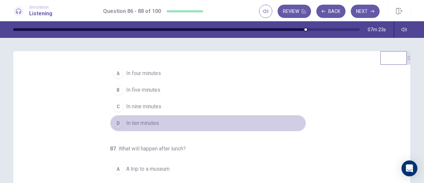
click at [143, 122] on span "In ten minutes" at bounding box center [142, 123] width 33 height 8
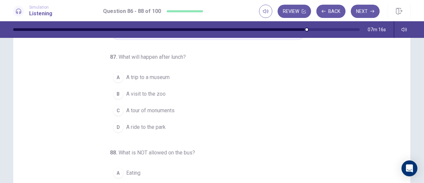
scroll to position [41, 0]
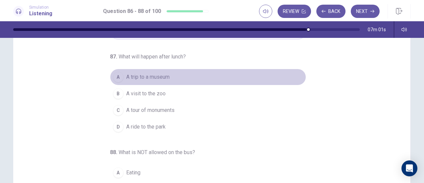
drag, startPoint x: 111, startPoint y: 71, endPoint x: 65, endPoint y: 104, distance: 56.4
click at [65, 104] on div "86 . When will the tour begin? A In four minutes B In five minutes C In nine mi…" at bounding box center [215, 126] width 382 height 204
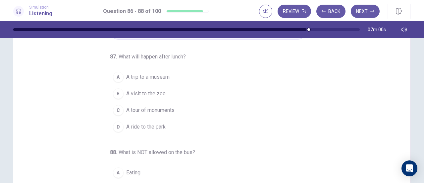
scroll to position [123, 0]
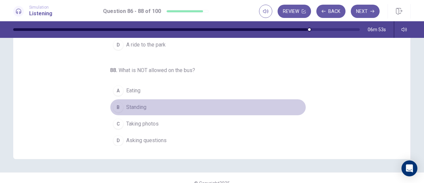
click at [113, 107] on div "B" at bounding box center [118, 107] width 11 height 11
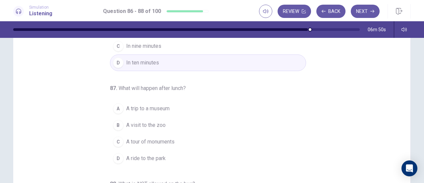
scroll to position [76, 0]
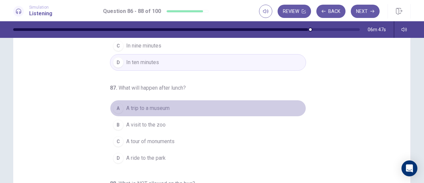
click at [113, 108] on div "A" at bounding box center [118, 108] width 11 height 11
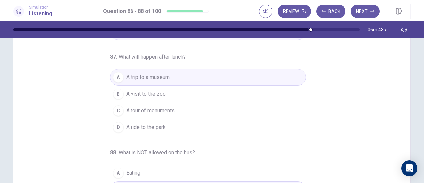
scroll to position [31, 0]
click at [373, 12] on icon "button" at bounding box center [373, 11] width 4 height 4
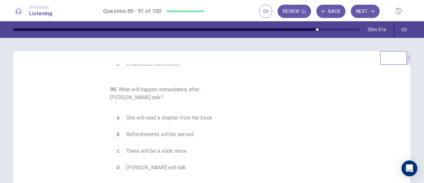
scroll to position [0, 0]
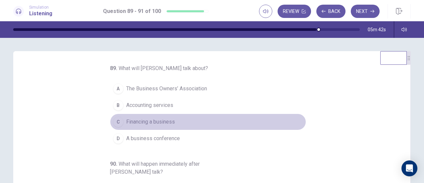
click at [117, 120] on div "C" at bounding box center [118, 121] width 11 height 11
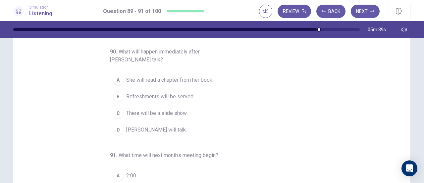
scroll to position [39, 0]
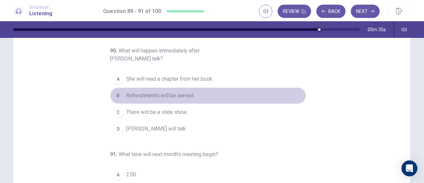
click at [110, 98] on button "B Refreshments will be served." at bounding box center [208, 95] width 196 height 17
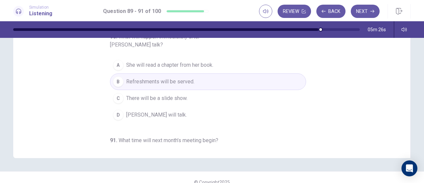
scroll to position [74, 0]
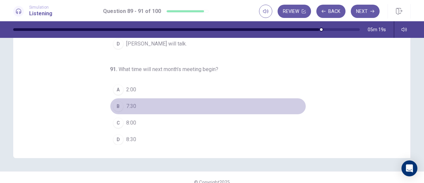
click at [113, 101] on div "B" at bounding box center [118, 106] width 11 height 11
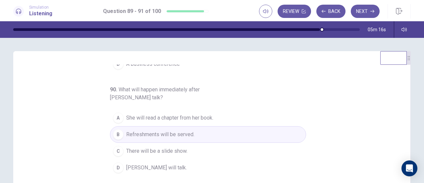
scroll to position [0, 0]
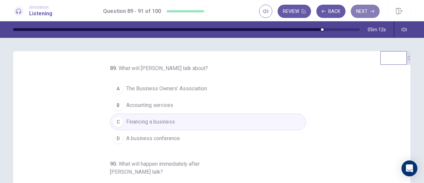
click at [369, 12] on button "Next" at bounding box center [365, 11] width 29 height 13
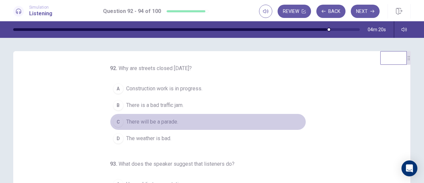
click at [173, 122] on span "There will be a parade." at bounding box center [152, 122] width 52 height 8
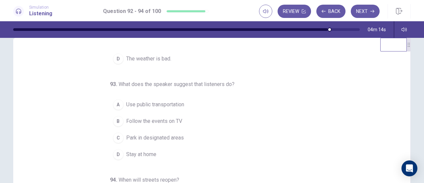
scroll to position [13, 0]
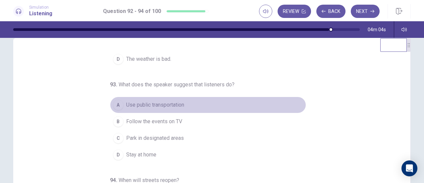
click at [110, 103] on button "A Use public transportation" at bounding box center [208, 104] width 196 height 17
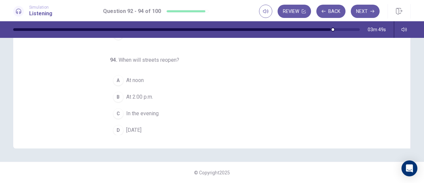
scroll to position [66, 0]
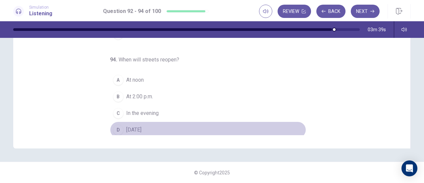
click at [117, 129] on div "D" at bounding box center [118, 129] width 11 height 11
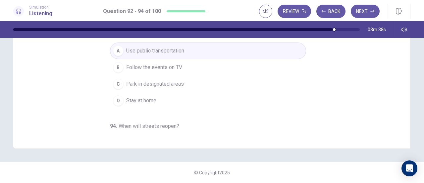
scroll to position [0, 0]
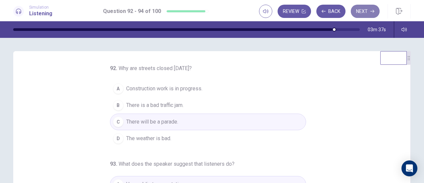
click at [365, 10] on button "Next" at bounding box center [365, 11] width 29 height 13
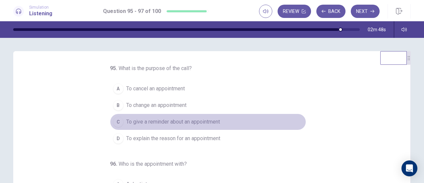
click at [210, 122] on span "To give a reminder about an appointment" at bounding box center [173, 122] width 94 height 8
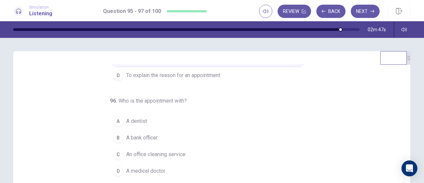
scroll to position [66, 0]
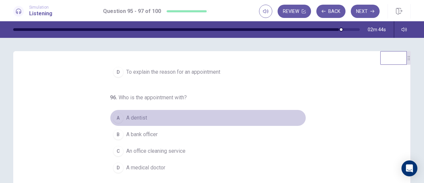
click at [133, 117] on span "A dentist" at bounding box center [136, 118] width 21 height 8
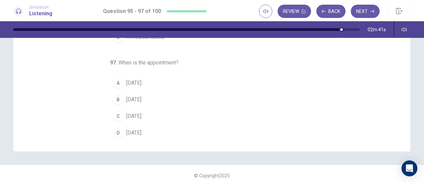
scroll to position [133, 0]
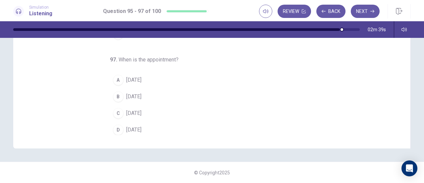
drag, startPoint x: 116, startPoint y: 92, endPoint x: 87, endPoint y: 90, distance: 29.2
click at [87, 90] on div "95 . What is the purpose of the call? A To cancel an appointment B To change an…" at bounding box center [215, 33] width 382 height 204
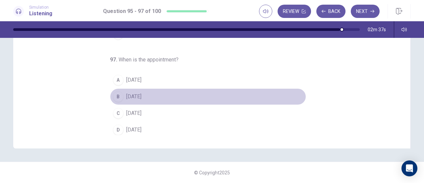
click at [122, 95] on button "B Monday" at bounding box center [208, 96] width 196 height 17
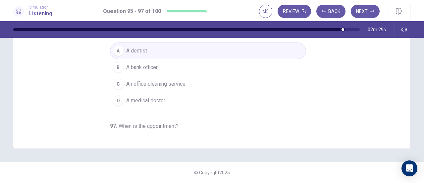
scroll to position [0, 0]
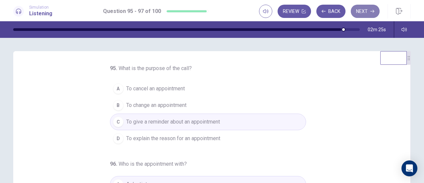
click at [373, 12] on icon "button" at bounding box center [373, 11] width 4 height 4
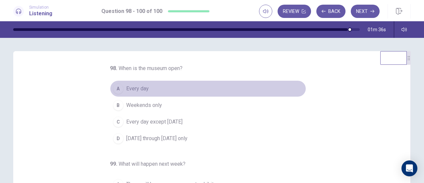
click at [119, 84] on button "A Every day" at bounding box center [208, 88] width 196 height 17
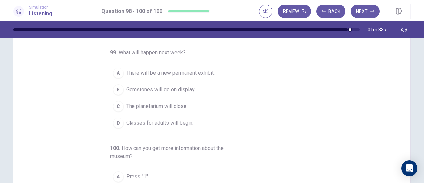
scroll to position [37, 0]
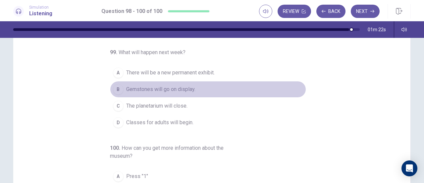
click at [119, 84] on div "B" at bounding box center [118, 89] width 11 height 11
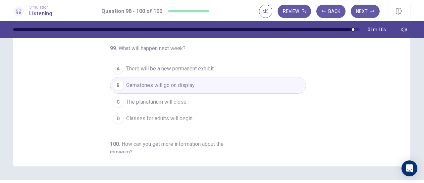
scroll to position [74, 0]
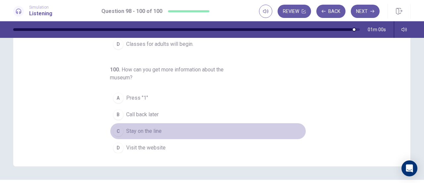
click at [117, 128] on div "C" at bounding box center [118, 131] width 11 height 11
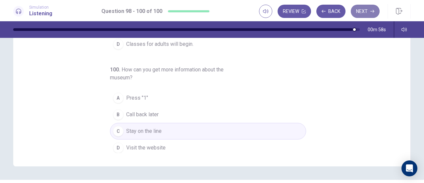
click at [367, 12] on button "Next" at bounding box center [365, 11] width 29 height 13
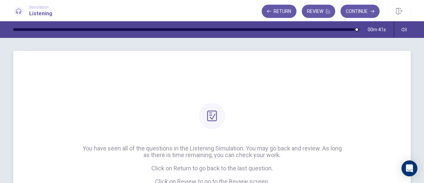
scroll to position [0, 0]
click at [367, 12] on button "Continue" at bounding box center [360, 11] width 39 height 13
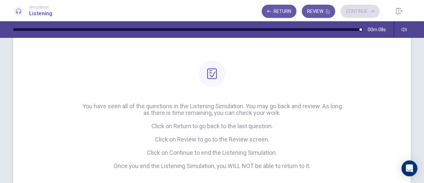
scroll to position [40, 0]
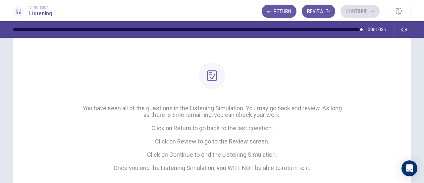
click at [371, 9] on div "Return Review Continue" at bounding box center [321, 11] width 118 height 13
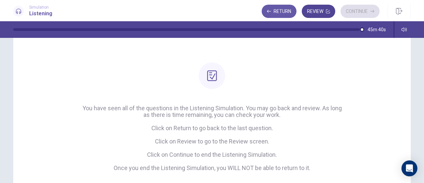
click at [325, 13] on button "Review" at bounding box center [318, 11] width 33 height 13
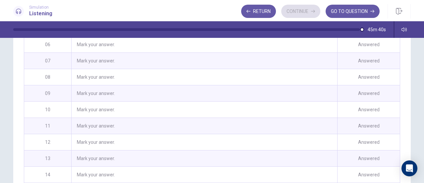
scroll to position [0, 0]
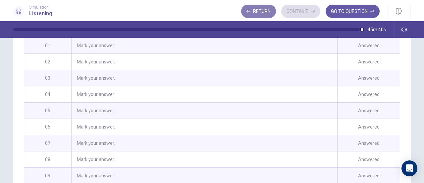
click at [264, 15] on button "Return" at bounding box center [258, 11] width 35 height 13
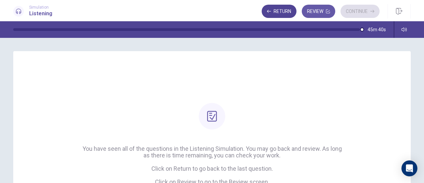
click at [283, 4] on div "Return Review Continue" at bounding box center [336, 11] width 149 height 15
click at [283, 9] on button "Return" at bounding box center [279, 11] width 35 height 13
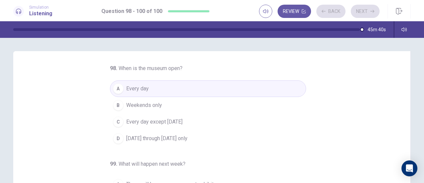
click at [357, 16] on div "Review Back Next" at bounding box center [319, 11] width 121 height 13
click at [399, 10] on icon "button" at bounding box center [399, 11] width 7 height 7
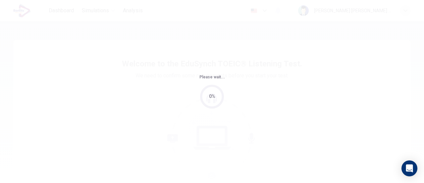
click at [197, 86] on div "Please wait... 0%" at bounding box center [212, 91] width 424 height 183
click at [176, 82] on div "Please wait... 0%" at bounding box center [212, 91] width 424 height 183
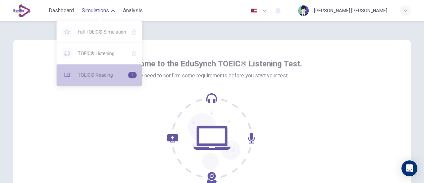
click at [119, 70] on div "TOEIC® Reading 1" at bounding box center [100, 74] width 86 height 21
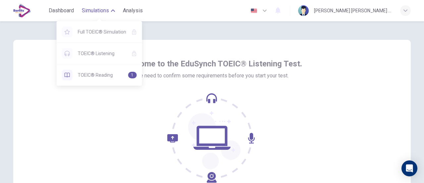
click at [107, 8] on span "Simulations" at bounding box center [95, 11] width 27 height 8
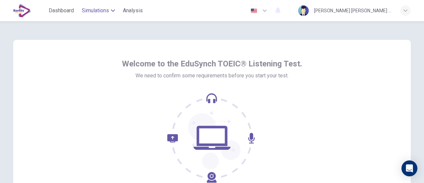
click at [107, 8] on span "Simulations" at bounding box center [95, 11] width 27 height 8
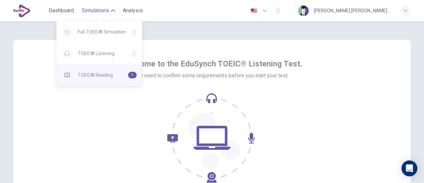
click at [125, 68] on div "TOEIC® Reading 1" at bounding box center [100, 74] width 86 height 21
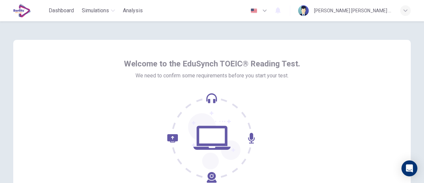
scroll to position [93, 0]
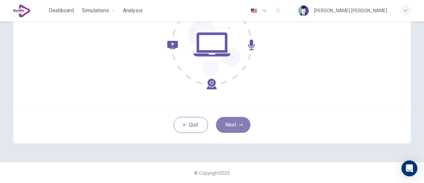
click at [239, 126] on icon "button" at bounding box center [241, 125] width 4 height 4
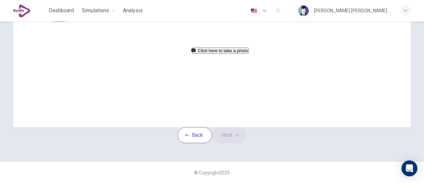
click at [216, 54] on button "Click here to take a photo" at bounding box center [220, 50] width 57 height 6
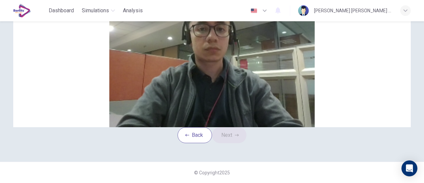
click at [108, 10] on button "Cancel" at bounding box center [100, 6] width 15 height 6
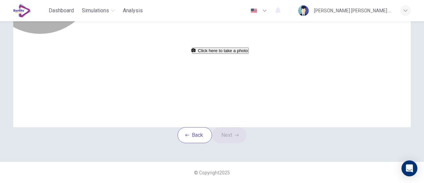
click at [197, 54] on button "Click here to take a photo" at bounding box center [220, 50] width 57 height 6
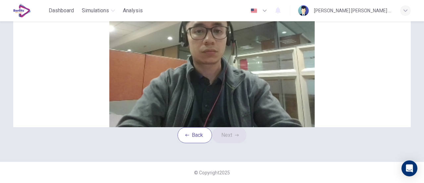
click at [119, 10] on button "Save" at bounding box center [113, 6] width 11 height 6
click at [232, 143] on button "Next" at bounding box center [229, 135] width 34 height 16
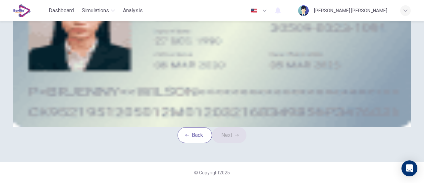
click at [238, 143] on div "Back Next" at bounding box center [212, 135] width 69 height 16
click at [235, 26] on div "Take a photo" at bounding box center [212, 22] width 300 height 8
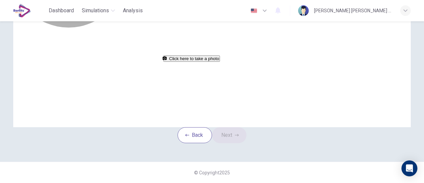
click at [220, 62] on button "Click here to take a photo" at bounding box center [191, 58] width 57 height 6
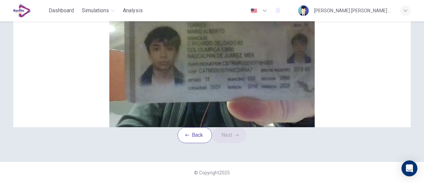
click at [79, 18] on button "Cancel" at bounding box center [71, 14] width 15 height 6
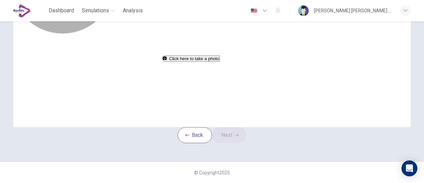
click at [219, 62] on button "Click here to take a photo" at bounding box center [191, 58] width 57 height 6
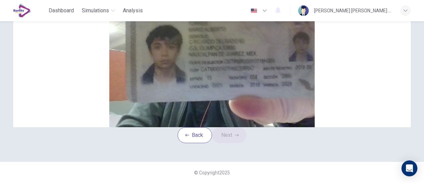
click at [79, 18] on button "Cancel" at bounding box center [71, 14] width 15 height 6
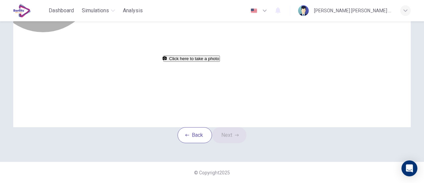
click at [200, 62] on button "Click here to take a photo" at bounding box center [191, 58] width 57 height 6
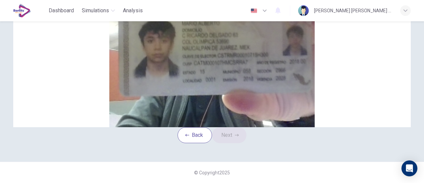
click at [90, 18] on button "Save" at bounding box center [84, 14] width 11 height 6
click at [237, 137] on icon "button" at bounding box center [237, 135] width 4 height 4
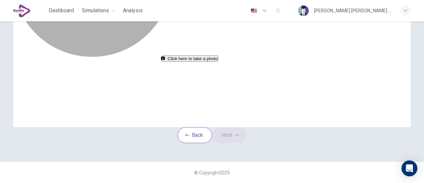
click at [218, 62] on button "Click here to take a photo" at bounding box center [190, 58] width 57 height 6
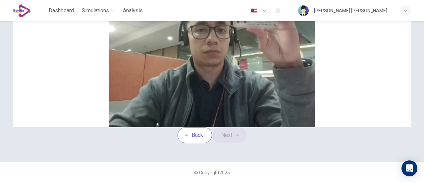
click at [89, 18] on button "Save" at bounding box center [83, 14] width 11 height 6
click at [237, 143] on button "Next" at bounding box center [229, 135] width 34 height 16
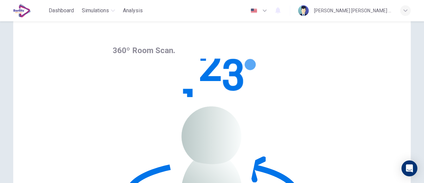
scroll to position [21, 0]
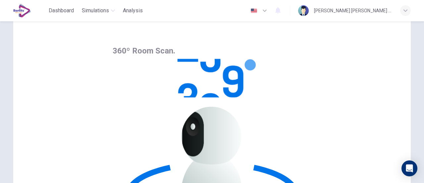
scroll to position [93, 0]
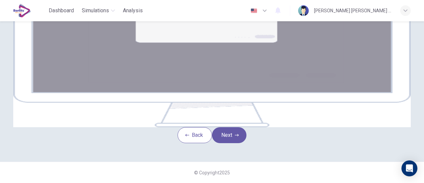
scroll to position [150, 0]
click at [230, 140] on button "Next" at bounding box center [229, 135] width 34 height 16
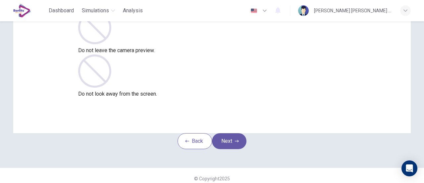
scroll to position [69, 0]
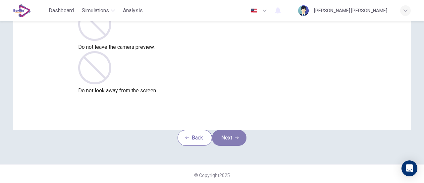
click at [239, 142] on button "Next" at bounding box center [229, 138] width 34 height 16
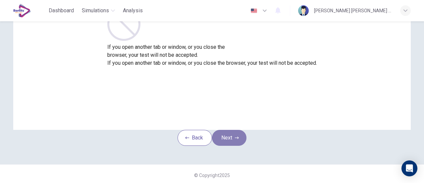
click at [232, 144] on button "Next" at bounding box center [229, 138] width 34 height 16
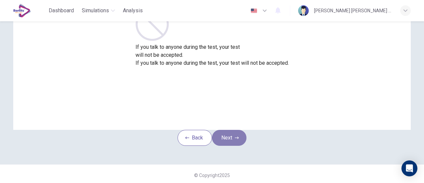
click at [238, 140] on icon "button" at bounding box center [237, 138] width 4 height 4
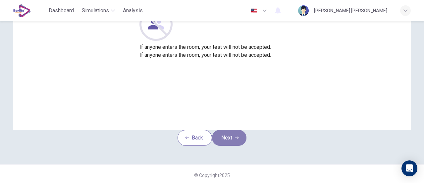
click at [236, 146] on button "Next" at bounding box center [229, 138] width 34 height 16
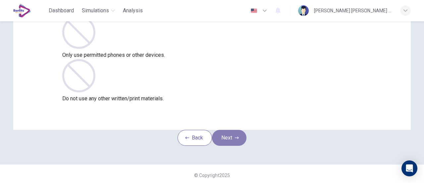
click at [232, 146] on button "Next" at bounding box center [229, 138] width 34 height 16
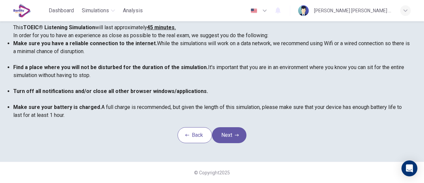
scroll to position [186, 0]
click at [237, 127] on button "Next" at bounding box center [229, 135] width 34 height 16
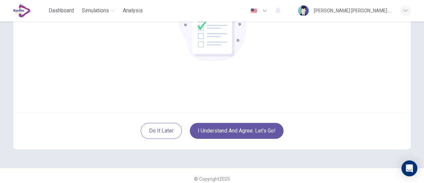
scroll to position [89, 0]
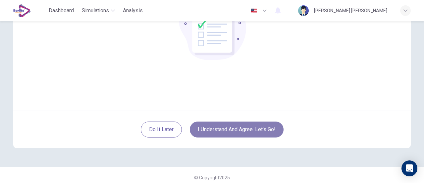
click at [238, 125] on button "I understand and agree. Let’s go!" at bounding box center [237, 129] width 94 height 16
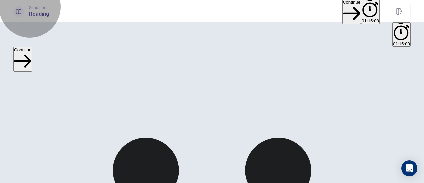
click at [342, 11] on button "Continue" at bounding box center [351, 11] width 19 height 25
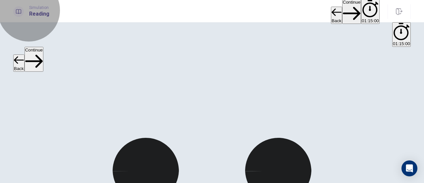
click at [342, 15] on button "Continue" at bounding box center [351, 11] width 19 height 25
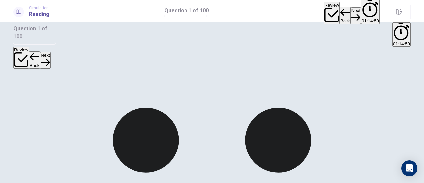
scroll to position [39, 0]
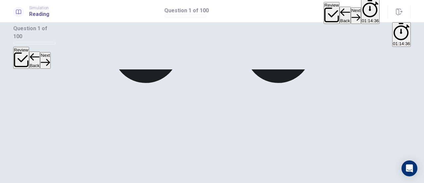
scroll to position [0, 0]
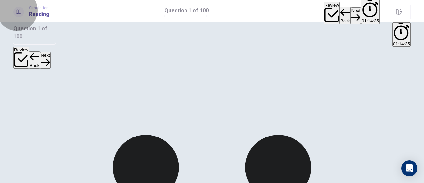
click at [351, 15] on button "Next" at bounding box center [356, 15] width 10 height 16
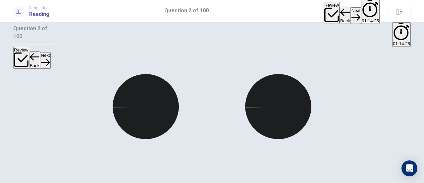
scroll to position [61, 0]
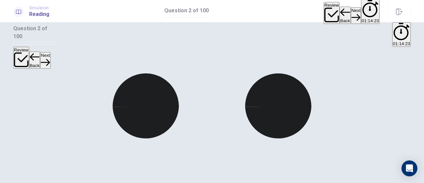
click at [351, 13] on button "Next" at bounding box center [356, 15] width 10 height 16
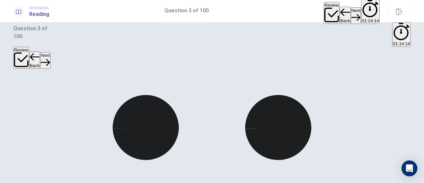
scroll to position [40, 0]
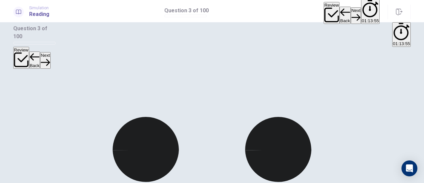
scroll to position [18, 0]
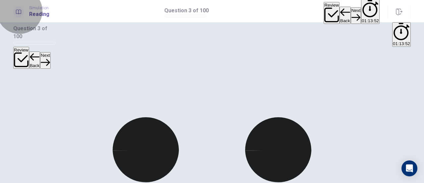
click at [351, 16] on button "Next" at bounding box center [356, 15] width 10 height 16
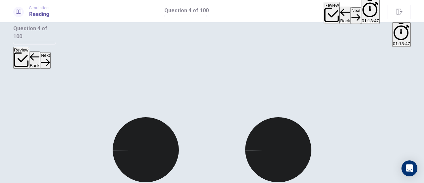
scroll to position [65, 0]
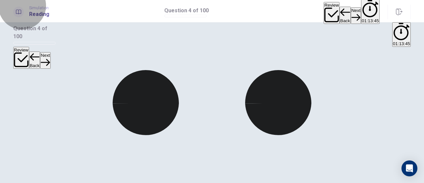
click at [352, 13] on icon "button" at bounding box center [356, 17] width 9 height 9
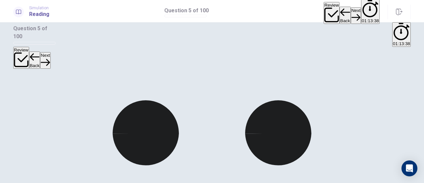
scroll to position [32, 0]
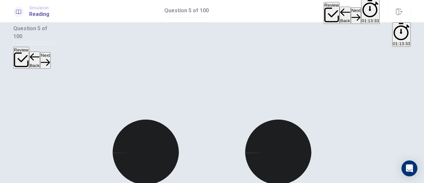
scroll to position [12, 0]
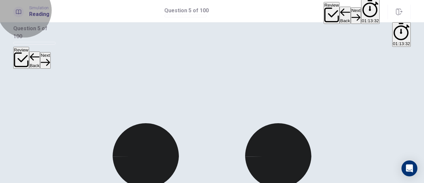
click at [351, 15] on button "Next" at bounding box center [356, 15] width 10 height 16
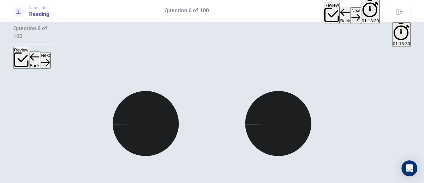
scroll to position [44, 0]
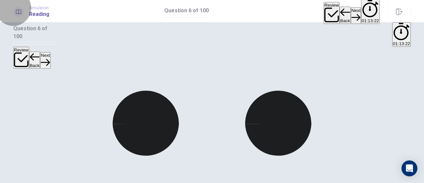
click at [351, 13] on button "Next" at bounding box center [356, 15] width 10 height 16
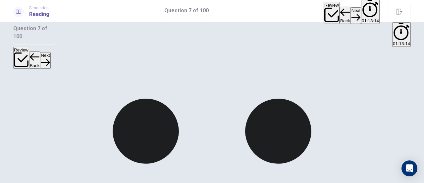
scroll to position [36, 0]
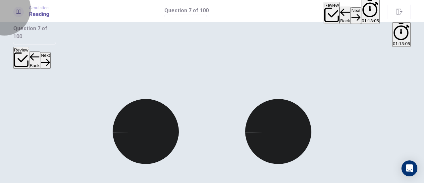
click at [351, 14] on button "Next" at bounding box center [356, 15] width 10 height 16
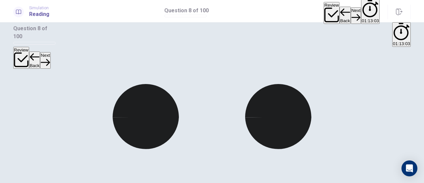
scroll to position [50, 0]
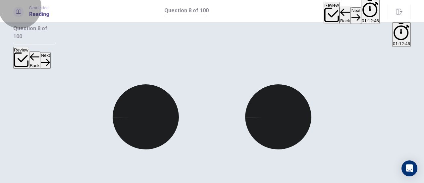
click at [352, 13] on icon "button" at bounding box center [356, 17] width 9 height 9
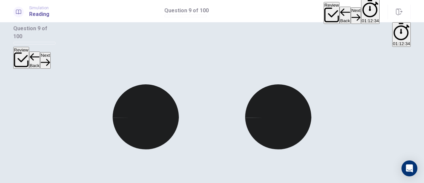
click at [351, 10] on button "Next" at bounding box center [356, 15] width 10 height 16
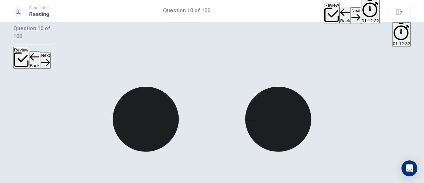
scroll to position [49, 0]
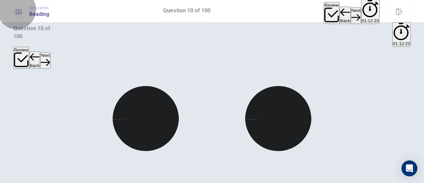
click at [351, 14] on button "Next" at bounding box center [356, 15] width 10 height 16
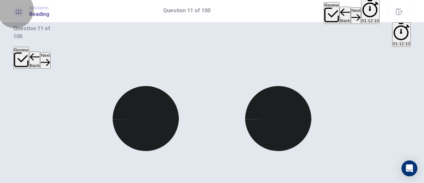
click at [351, 14] on button "Next" at bounding box center [356, 15] width 10 height 16
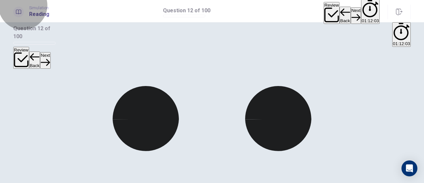
click at [352, 13] on icon "button" at bounding box center [356, 17] width 9 height 9
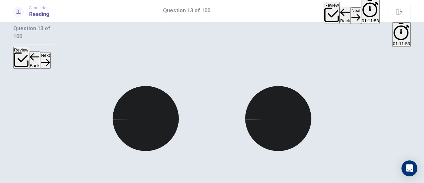
click at [351, 16] on button "Next" at bounding box center [356, 15] width 10 height 16
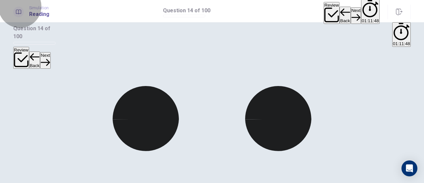
click at [352, 14] on icon "button" at bounding box center [356, 17] width 9 height 7
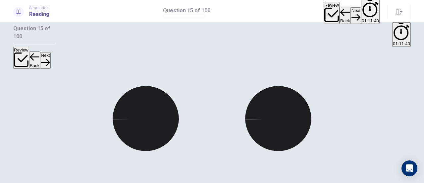
click at [351, 7] on button "Next" at bounding box center [356, 15] width 10 height 16
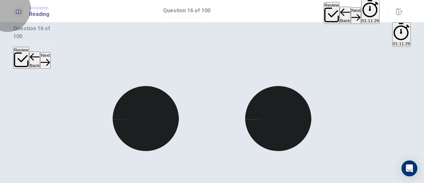
click at [351, 13] on button "Next" at bounding box center [356, 15] width 10 height 16
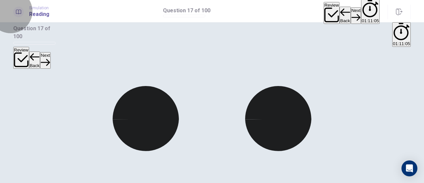
click at [351, 16] on button "Next" at bounding box center [356, 15] width 10 height 16
click at [351, 17] on button "Next" at bounding box center [356, 15] width 10 height 16
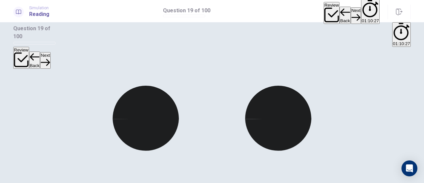
click at [351, 7] on button "Next" at bounding box center [356, 15] width 10 height 16
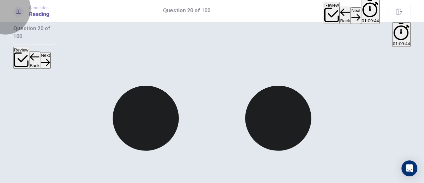
click at [351, 14] on button "Next" at bounding box center [356, 15] width 10 height 16
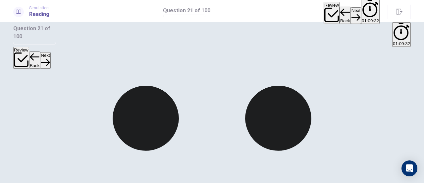
drag, startPoint x: 323, startPoint y: 14, endPoint x: 324, endPoint y: 8, distance: 5.4
click at [351, 8] on button "Next" at bounding box center [356, 15] width 10 height 16
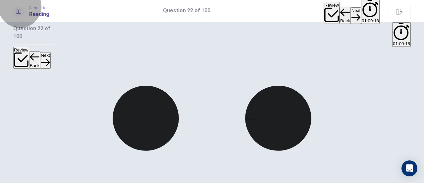
click at [352, 14] on icon "button" at bounding box center [356, 17] width 9 height 7
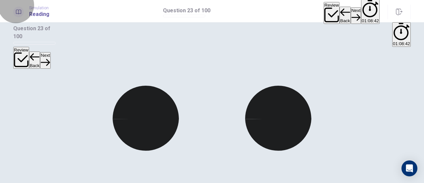
click at [351, 10] on button "Next" at bounding box center [356, 15] width 10 height 16
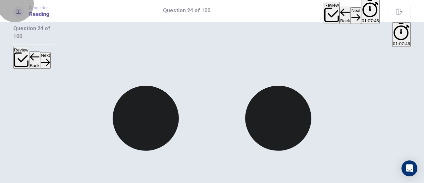
click at [351, 8] on button "Next" at bounding box center [356, 15] width 10 height 16
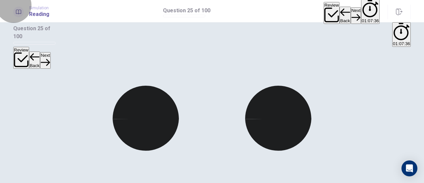
click at [351, 10] on button "Next" at bounding box center [356, 15] width 10 height 16
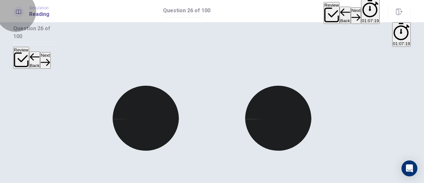
click at [351, 16] on button "Next" at bounding box center [356, 15] width 10 height 16
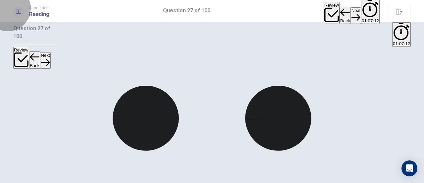
click at [351, 13] on button "Next" at bounding box center [356, 15] width 10 height 16
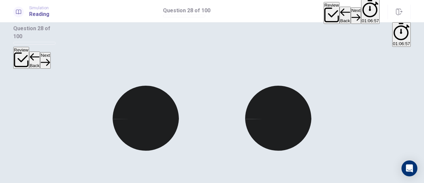
click at [351, 7] on button "Next" at bounding box center [356, 15] width 10 height 16
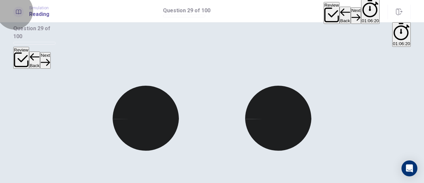
click at [351, 16] on button "Next" at bounding box center [356, 15] width 10 height 16
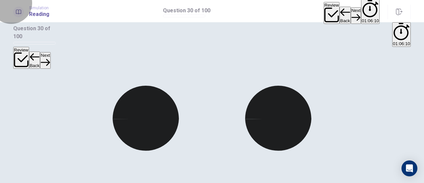
click at [351, 8] on button "Next" at bounding box center [356, 15] width 10 height 16
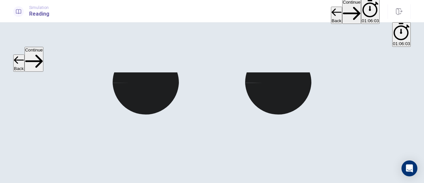
scroll to position [0, 0]
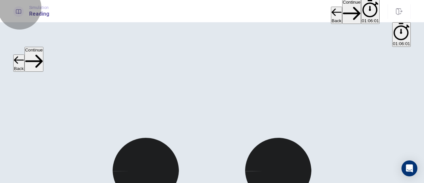
click at [342, 12] on button "Continue" at bounding box center [351, 11] width 19 height 25
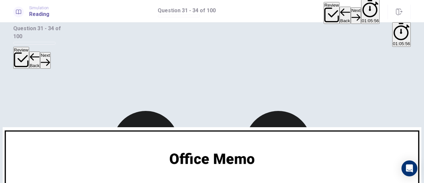
scroll to position [25, 0]
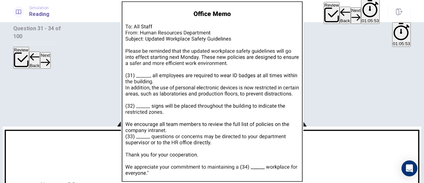
click at [217, 78] on img at bounding box center [212, 91] width 424 height 183
click at [8, 0] on div at bounding box center [212, 0] width 424 height 0
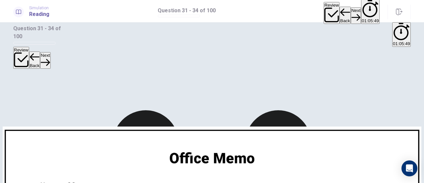
scroll to position [0, 0]
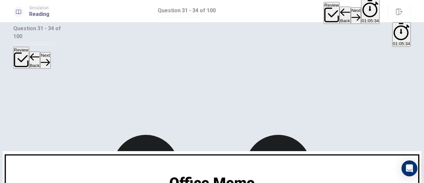
scroll to position [82, 0]
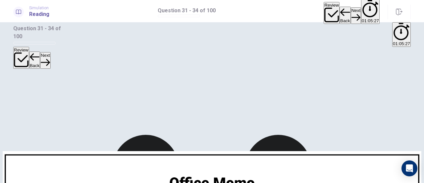
scroll to position [161, 0]
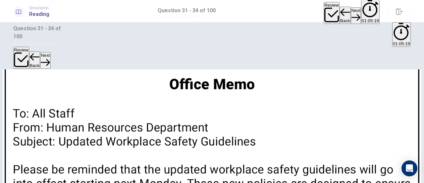
scroll to position [104, 0]
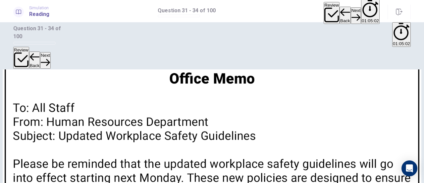
click at [351, 14] on button "Next" at bounding box center [356, 15] width 10 height 16
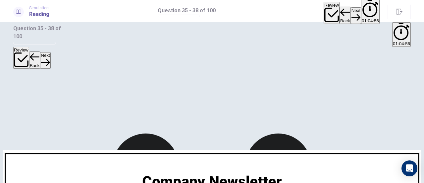
scroll to position [1, 0]
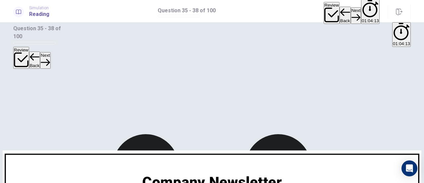
scroll to position [161, 0]
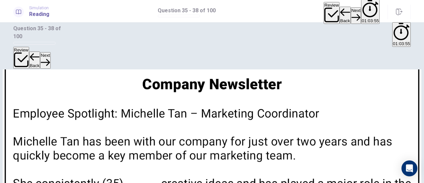
scroll to position [99, 0]
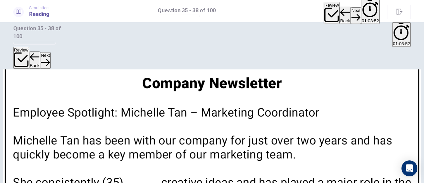
click at [351, 14] on button "Next" at bounding box center [356, 15] width 10 height 16
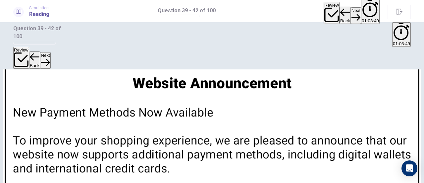
scroll to position [0, 0]
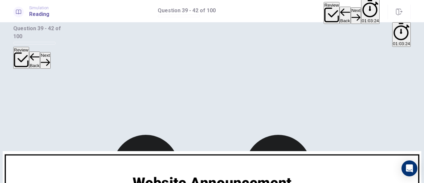
scroll to position [68, 0]
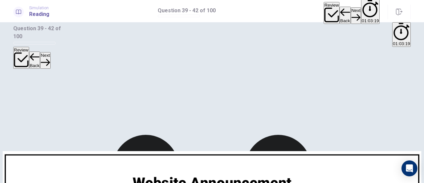
scroll to position [158, 0]
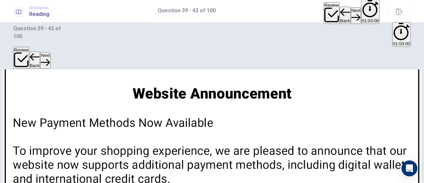
scroll to position [91, 0]
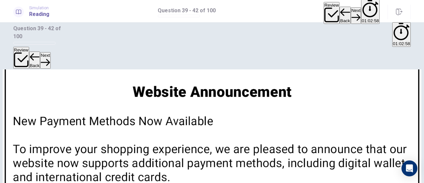
click at [351, 14] on button "Next" at bounding box center [356, 15] width 10 height 16
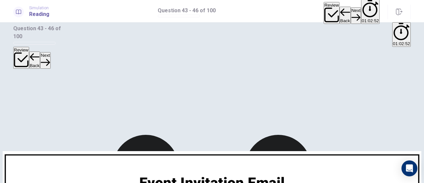
scroll to position [0, 0]
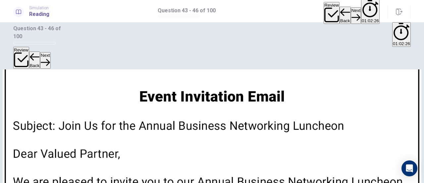
scroll to position [87, 0]
drag, startPoint x: 49, startPoint y: 51, endPoint x: 46, endPoint y: 62, distance: 11.3
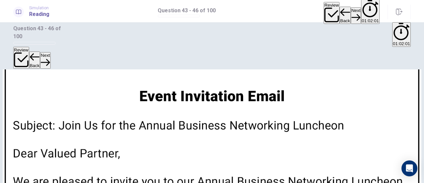
click at [351, 7] on button "Next" at bounding box center [356, 15] width 10 height 16
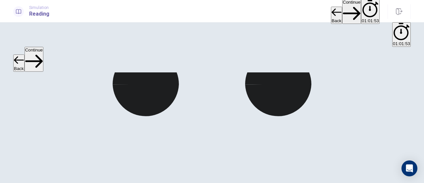
scroll to position [0, 0]
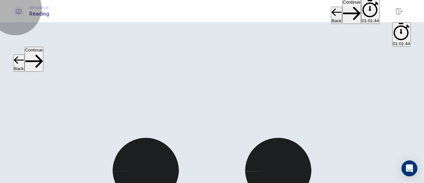
click at [342, 13] on button "Continue" at bounding box center [351, 11] width 19 height 25
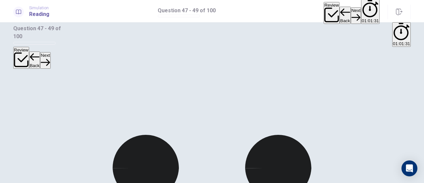
scroll to position [62, 0]
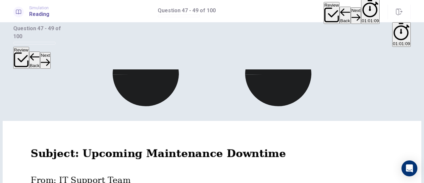
scroll to position [94, 0]
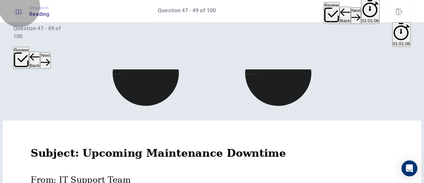
click at [352, 13] on icon "button" at bounding box center [356, 17] width 9 height 9
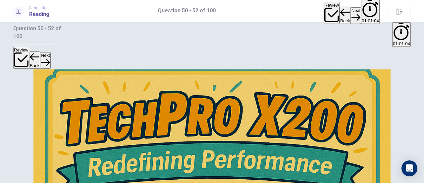
scroll to position [0, 0]
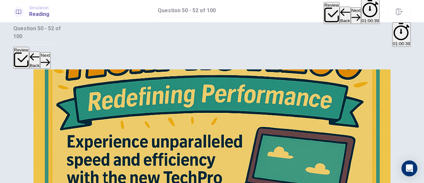
scroll to position [98, 0]
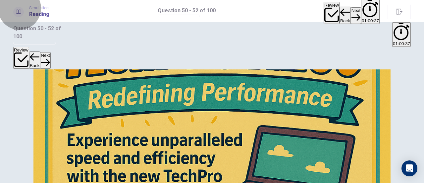
click at [352, 13] on icon "button" at bounding box center [356, 17] width 9 height 9
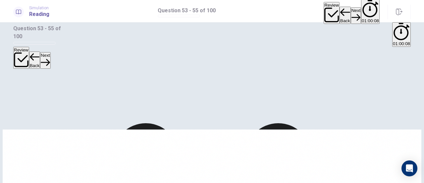
scroll to position [11, 0]
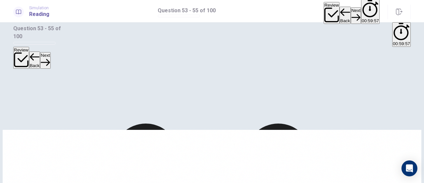
scroll to position [74, 0]
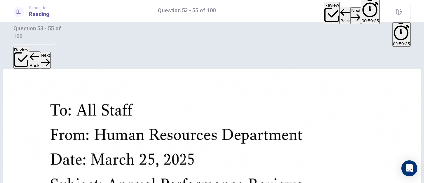
click at [351, 12] on button "Next" at bounding box center [356, 15] width 10 height 16
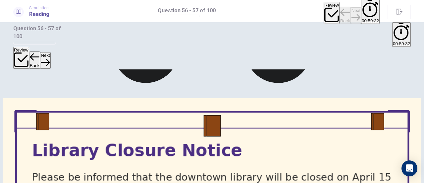
scroll to position [0, 0]
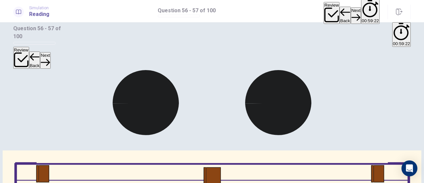
scroll to position [68, 0]
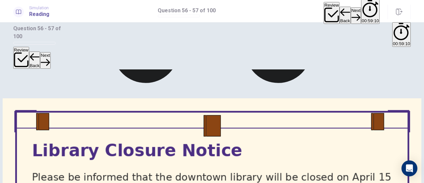
scroll to position [0, 0]
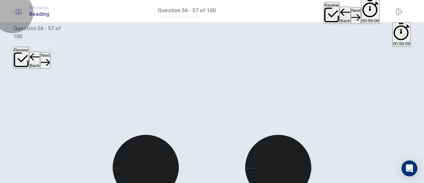
click at [351, 17] on button "Next" at bounding box center [356, 15] width 10 height 16
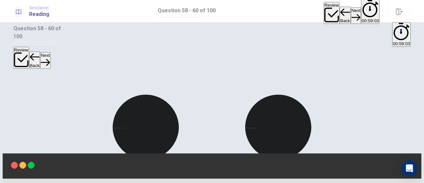
scroll to position [40, 0]
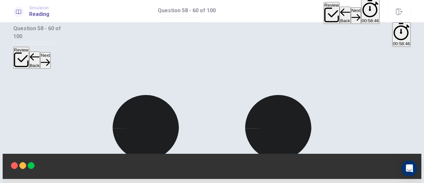
scroll to position [77, 0]
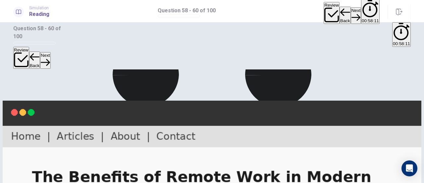
scroll to position [117, 0]
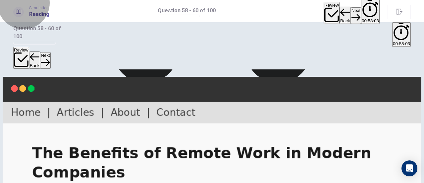
click at [351, 8] on button "Next" at bounding box center [356, 15] width 10 height 16
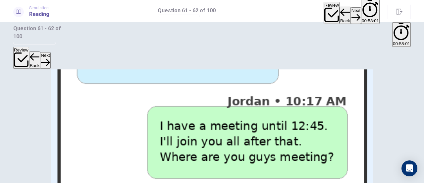
scroll to position [0, 0]
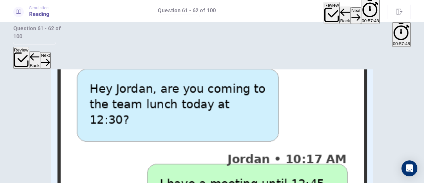
scroll to position [60, 0]
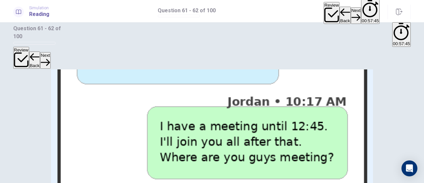
scroll to position [0, 0]
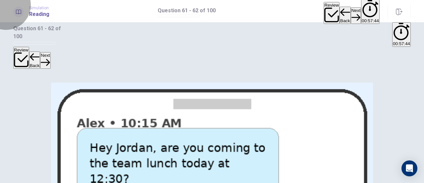
click at [351, 10] on button "Next" at bounding box center [356, 15] width 10 height 16
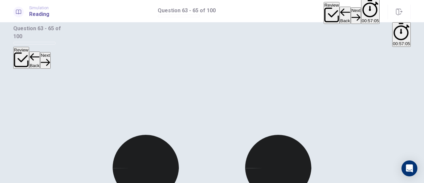
scroll to position [74, 0]
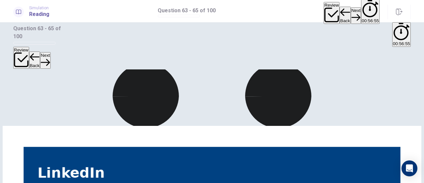
scroll to position [77, 0]
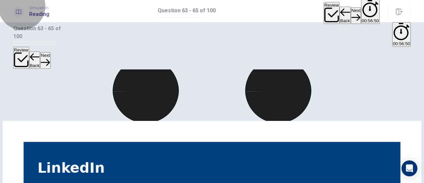
click at [352, 13] on icon "button" at bounding box center [356, 17] width 9 height 9
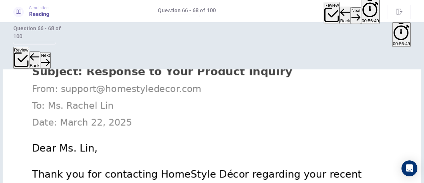
scroll to position [0, 0]
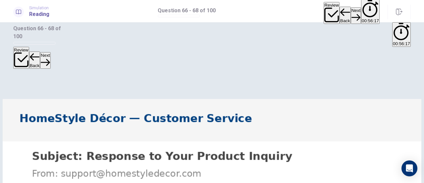
scroll to position [74, 0]
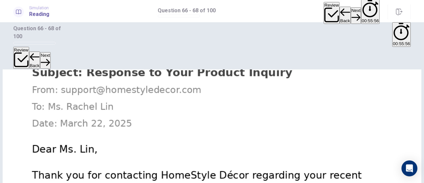
scroll to position [88, 0]
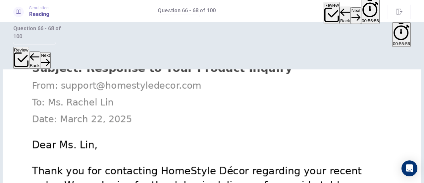
click at [351, 9] on button "Next" at bounding box center [356, 15] width 10 height 16
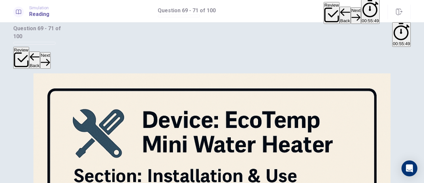
scroll to position [0, 0]
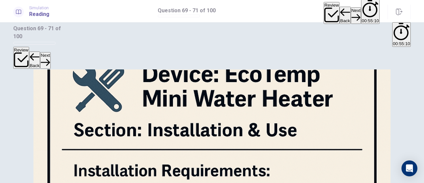
scroll to position [60, 0]
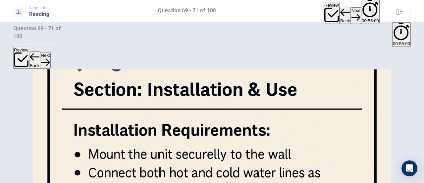
scroll to position [96, 0]
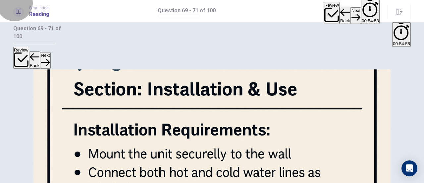
click at [351, 8] on button "Next" at bounding box center [356, 15] width 10 height 16
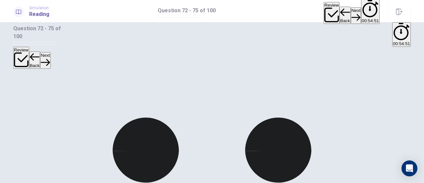
scroll to position [17, 0]
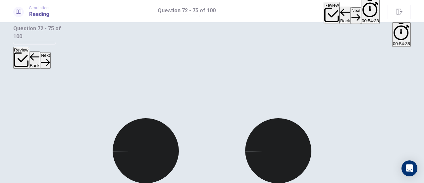
scroll to position [136, 0]
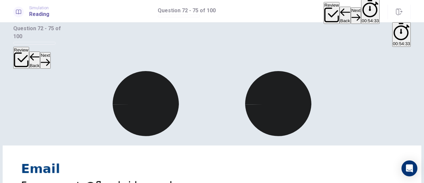
scroll to position [69, 0]
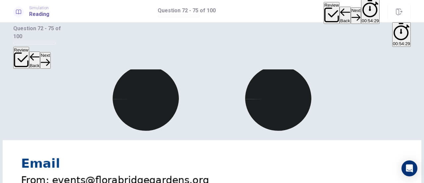
scroll to position [0, 0]
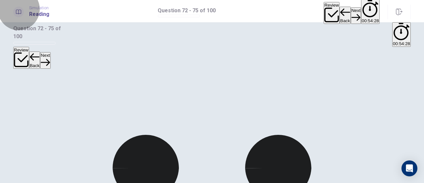
click at [351, 14] on button "Next" at bounding box center [356, 15] width 10 height 16
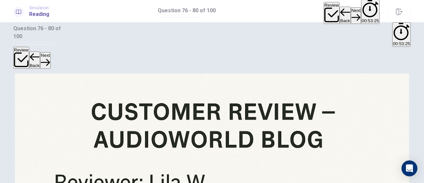
scroll to position [9, 0]
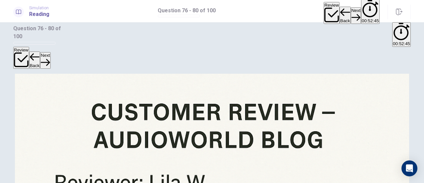
scroll to position [21, 0]
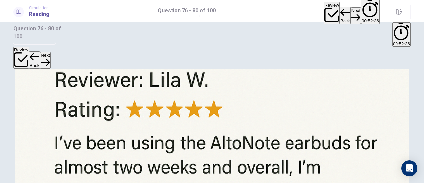
scroll to position [112, 0]
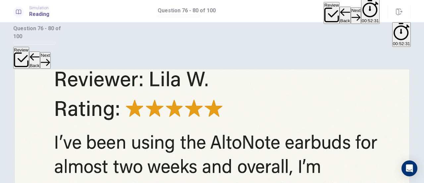
click at [351, 12] on button "Next" at bounding box center [356, 15] width 10 height 16
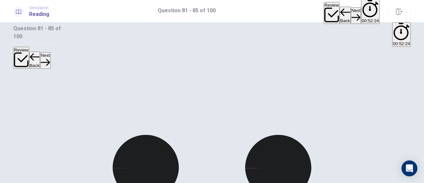
scroll to position [94, 0]
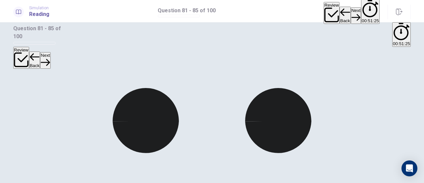
scroll to position [46, 0]
drag, startPoint x: 286, startPoint y: 94, endPoint x: 149, endPoint y: 67, distance: 139.3
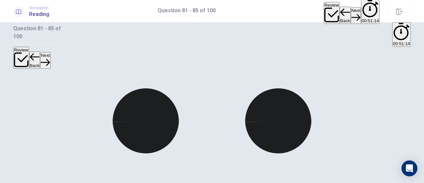
scroll to position [52, 0]
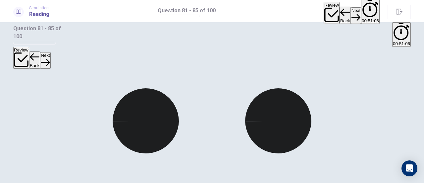
scroll to position [186, 0]
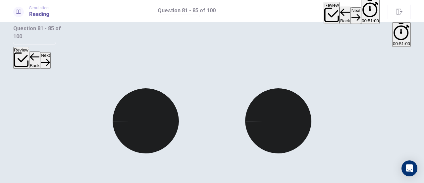
scroll to position [287, 0]
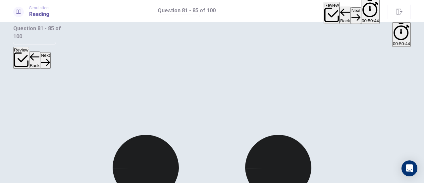
scroll to position [117, 0]
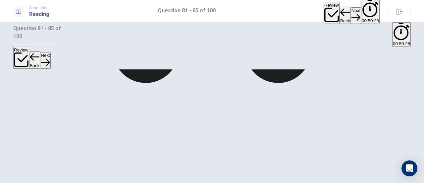
scroll to position [0, 0]
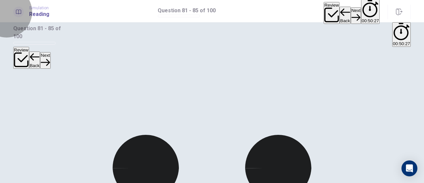
click at [351, 17] on button "Next" at bounding box center [356, 15] width 10 height 16
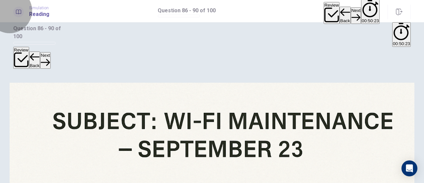
click at [340, 15] on button "Back" at bounding box center [345, 15] width 11 height 17
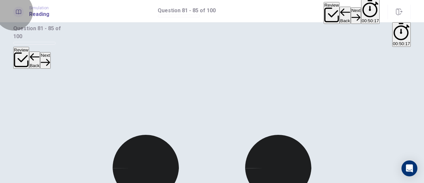
click at [351, 16] on button "Next" at bounding box center [356, 15] width 10 height 16
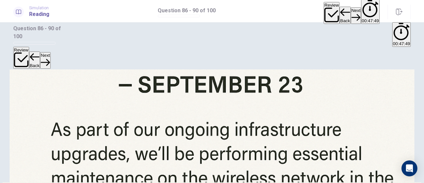
scroll to position [153, 0]
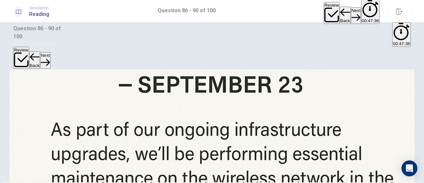
scroll to position [215, 0]
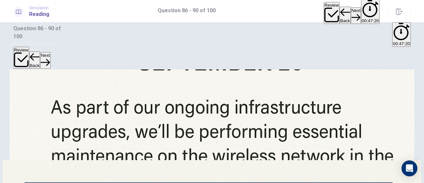
scroll to position [92, 0]
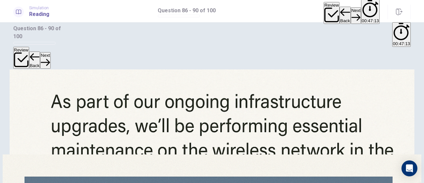
click at [351, 11] on button "Next" at bounding box center [356, 15] width 10 height 16
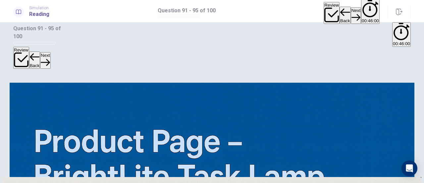
scroll to position [145, 0]
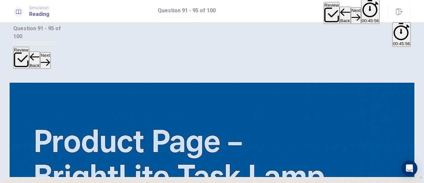
scroll to position [88, 0]
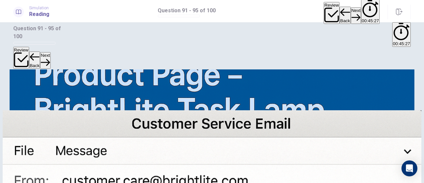
scroll to position [269, 0]
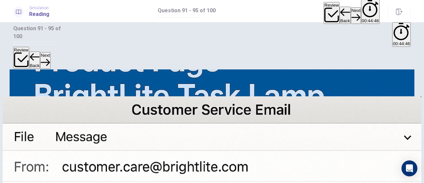
scroll to position [112, 0]
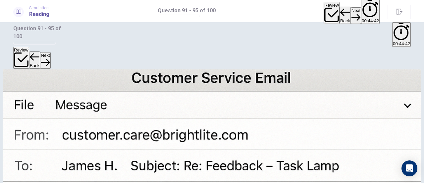
click at [351, 9] on button "Next" at bounding box center [356, 15] width 10 height 16
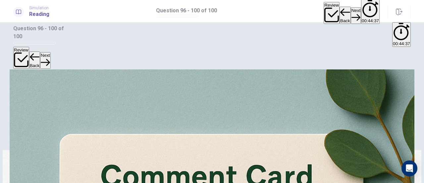
scroll to position [0, 0]
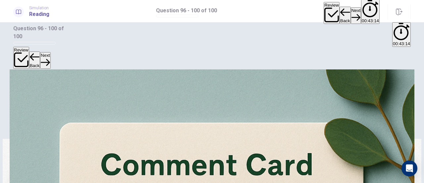
scroll to position [63, 0]
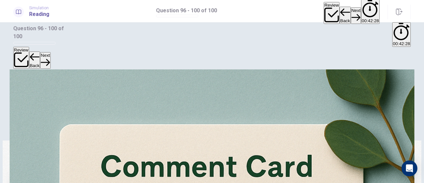
scroll to position [117, 0]
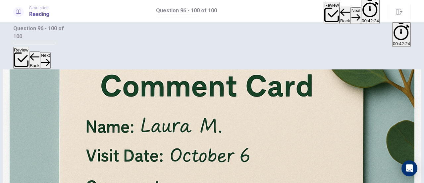
click at [351, 13] on button "Next" at bounding box center [356, 15] width 10 height 16
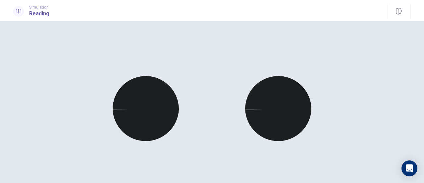
scroll to position [22, 0]
